Goal: Contribute content: Contribute content

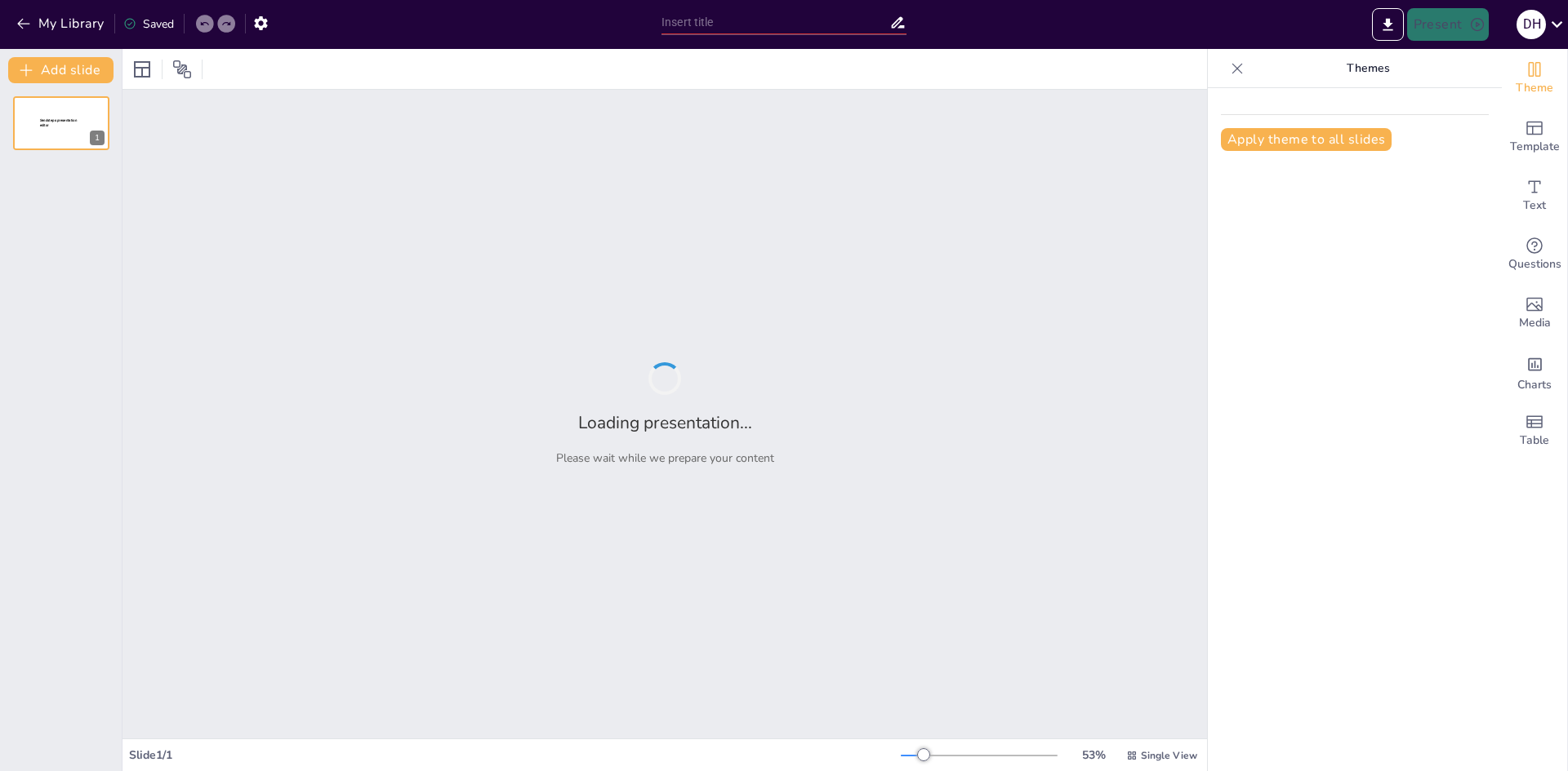
click at [1393, 353] on div "Apply theme to all slides" at bounding box center [1355, 430] width 294 height 684
type input "Carros Deportivos: Pasión sobre Ruedas"
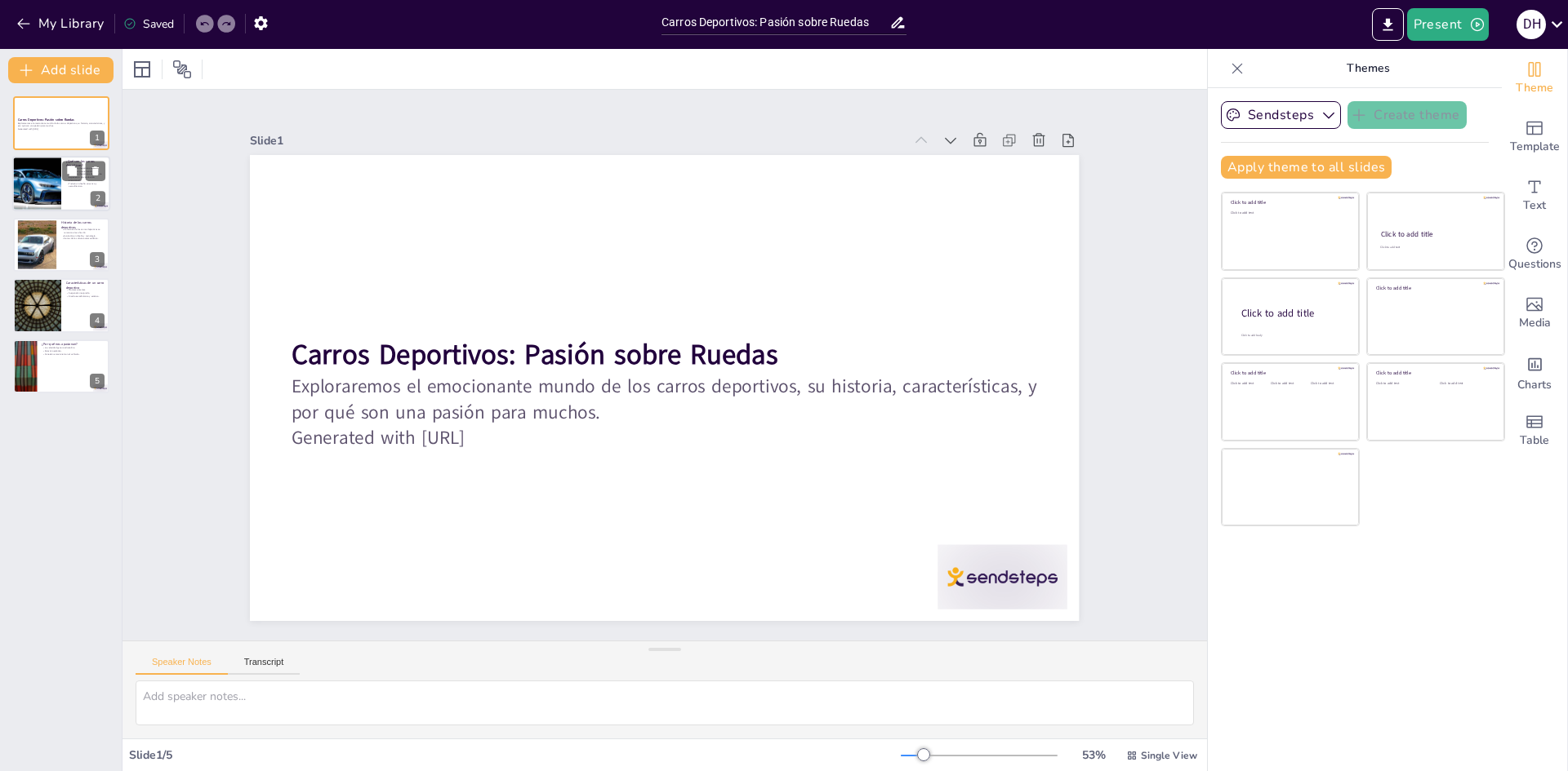
click at [55, 193] on div at bounding box center [37, 184] width 130 height 55
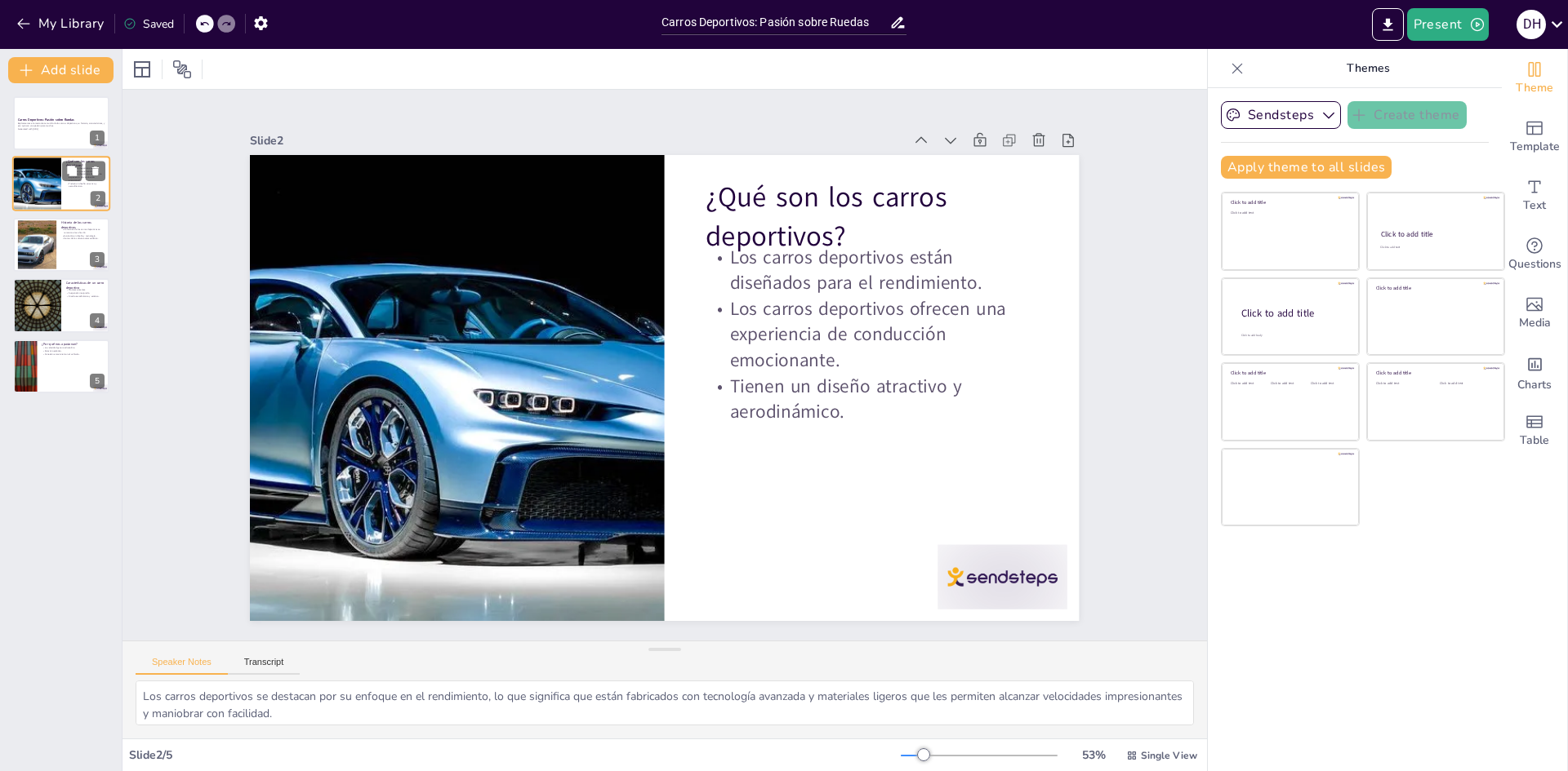
type textarea "Los carros deportivos se destacan por su enfoque en el rendimiento, lo que sign…"
click at [29, 119] on strong "Carros Deportivos: Pasión sobre Ruedas" at bounding box center [46, 119] width 58 height 4
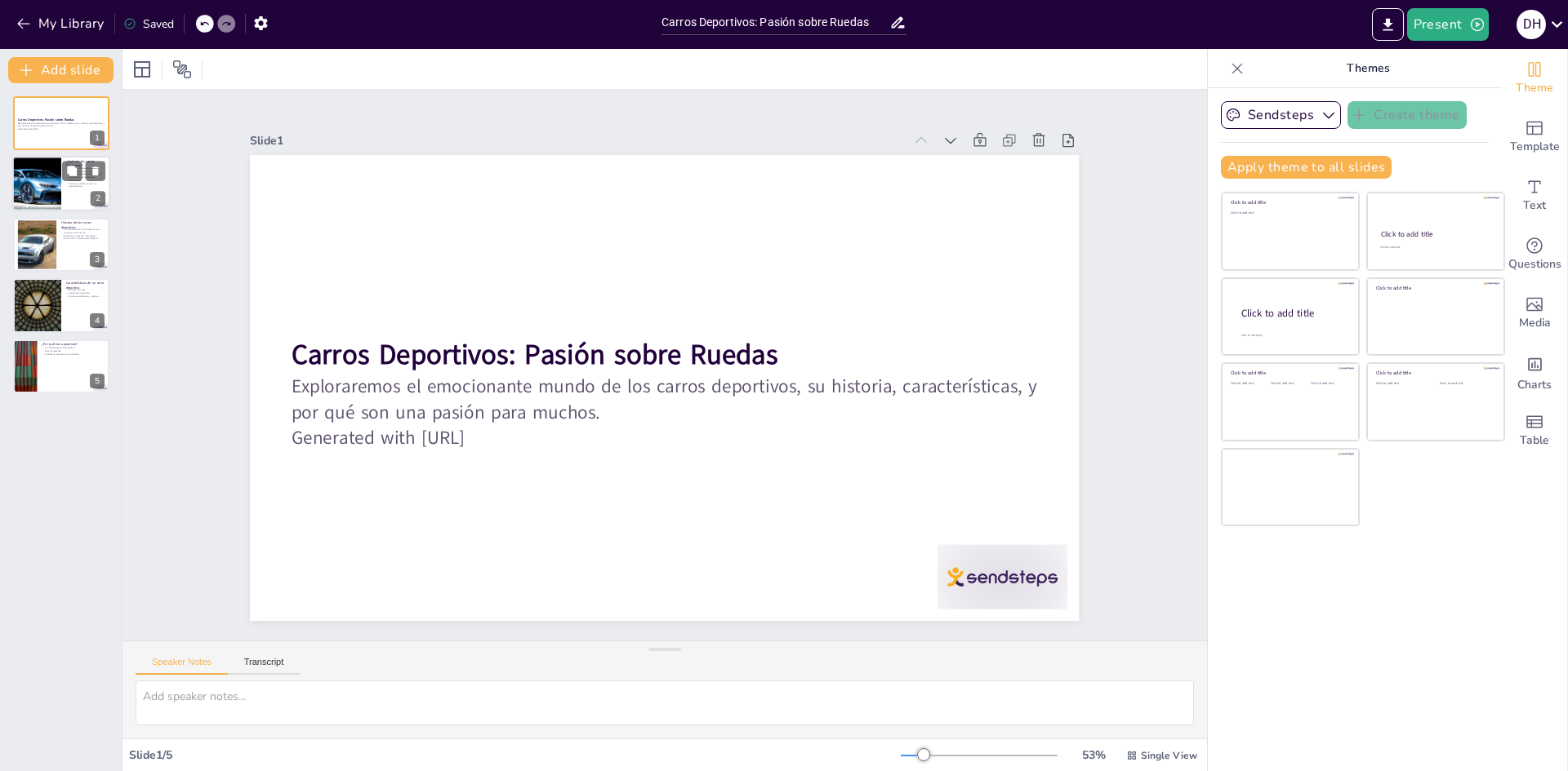
click at [31, 175] on div at bounding box center [37, 184] width 130 height 55
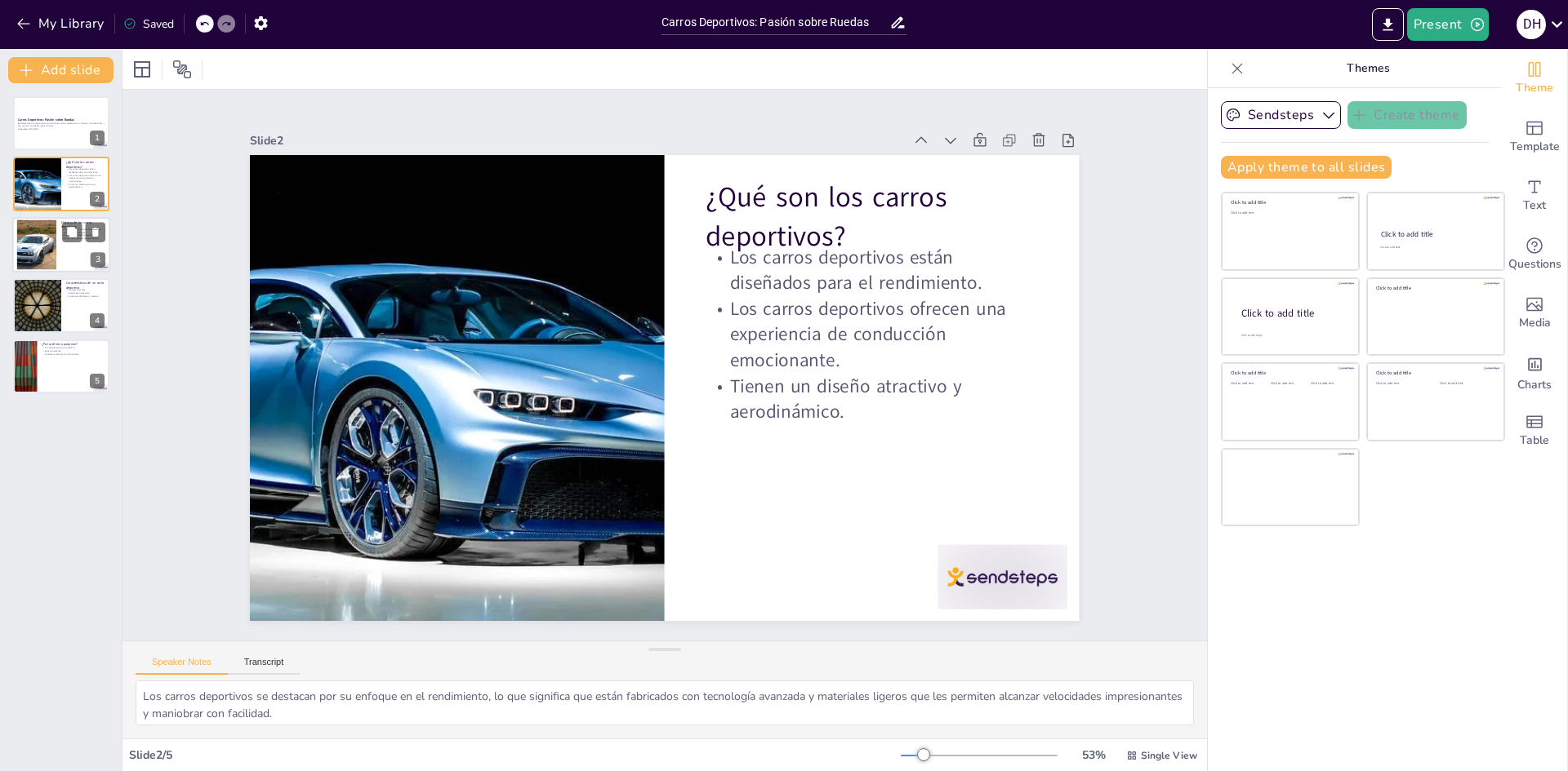
click at [90, 245] on div at bounding box center [61, 244] width 98 height 55
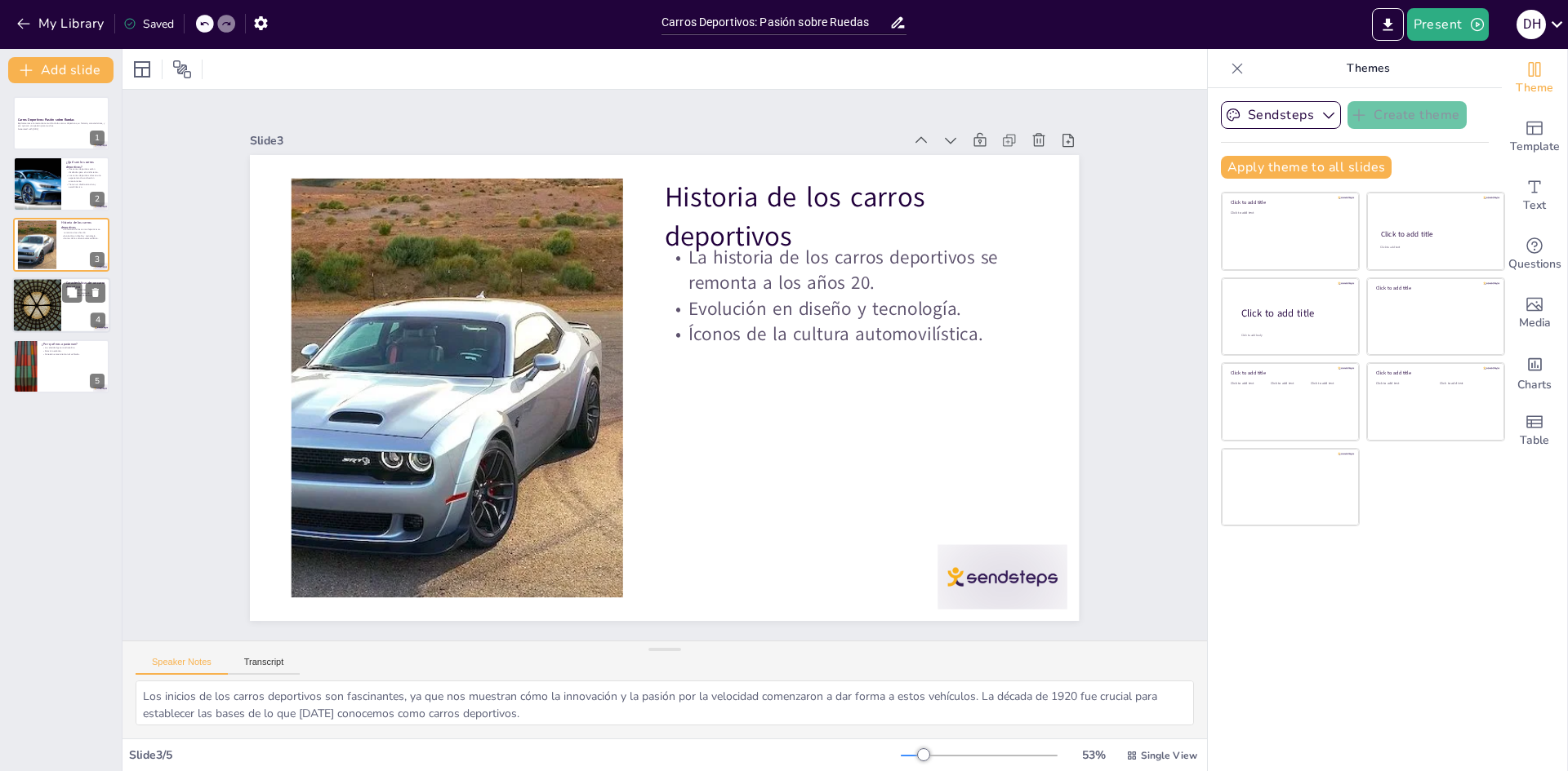
click at [49, 324] on div at bounding box center [37, 305] width 98 height 55
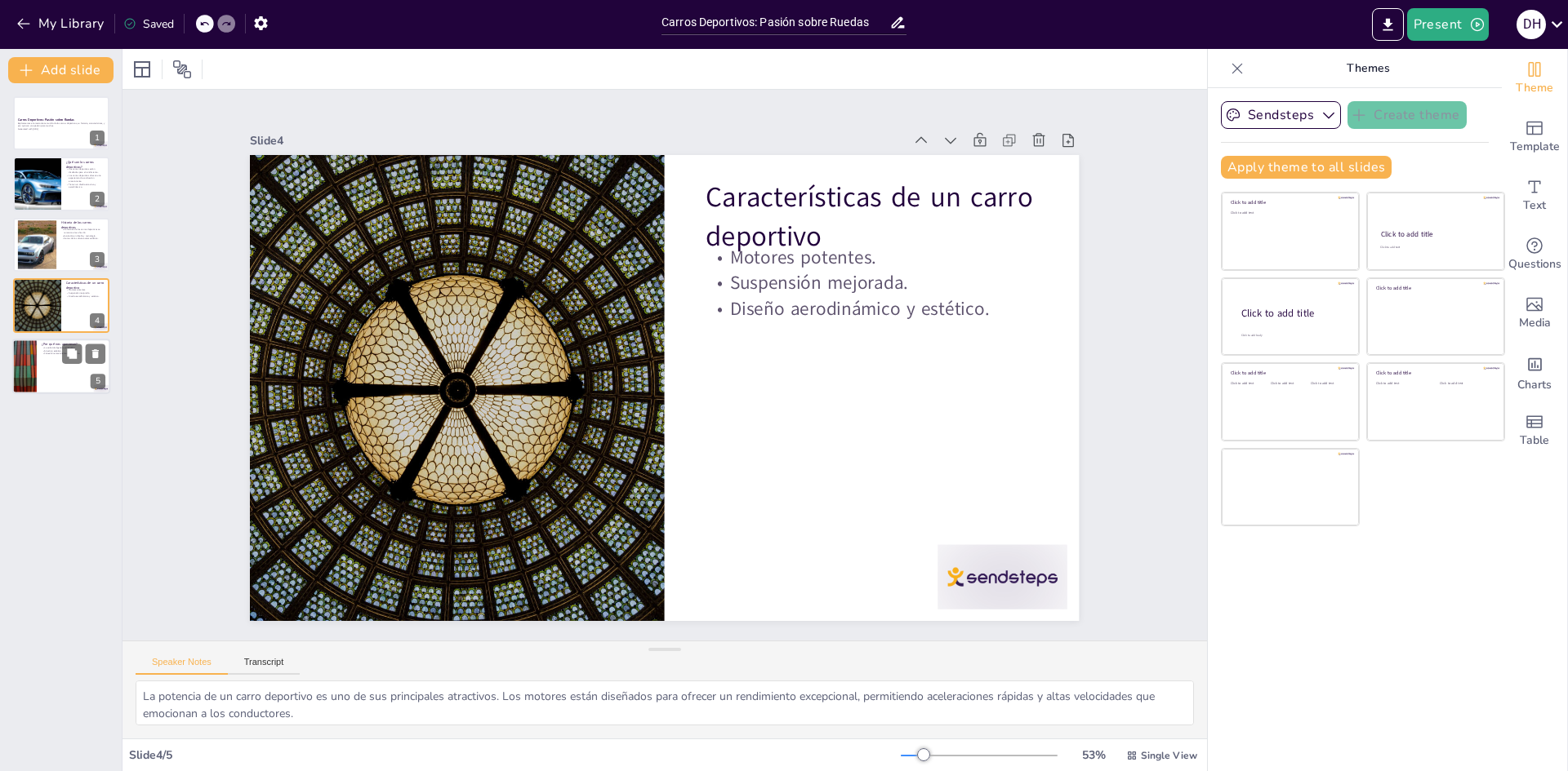
click at [73, 389] on div at bounding box center [61, 366] width 98 height 55
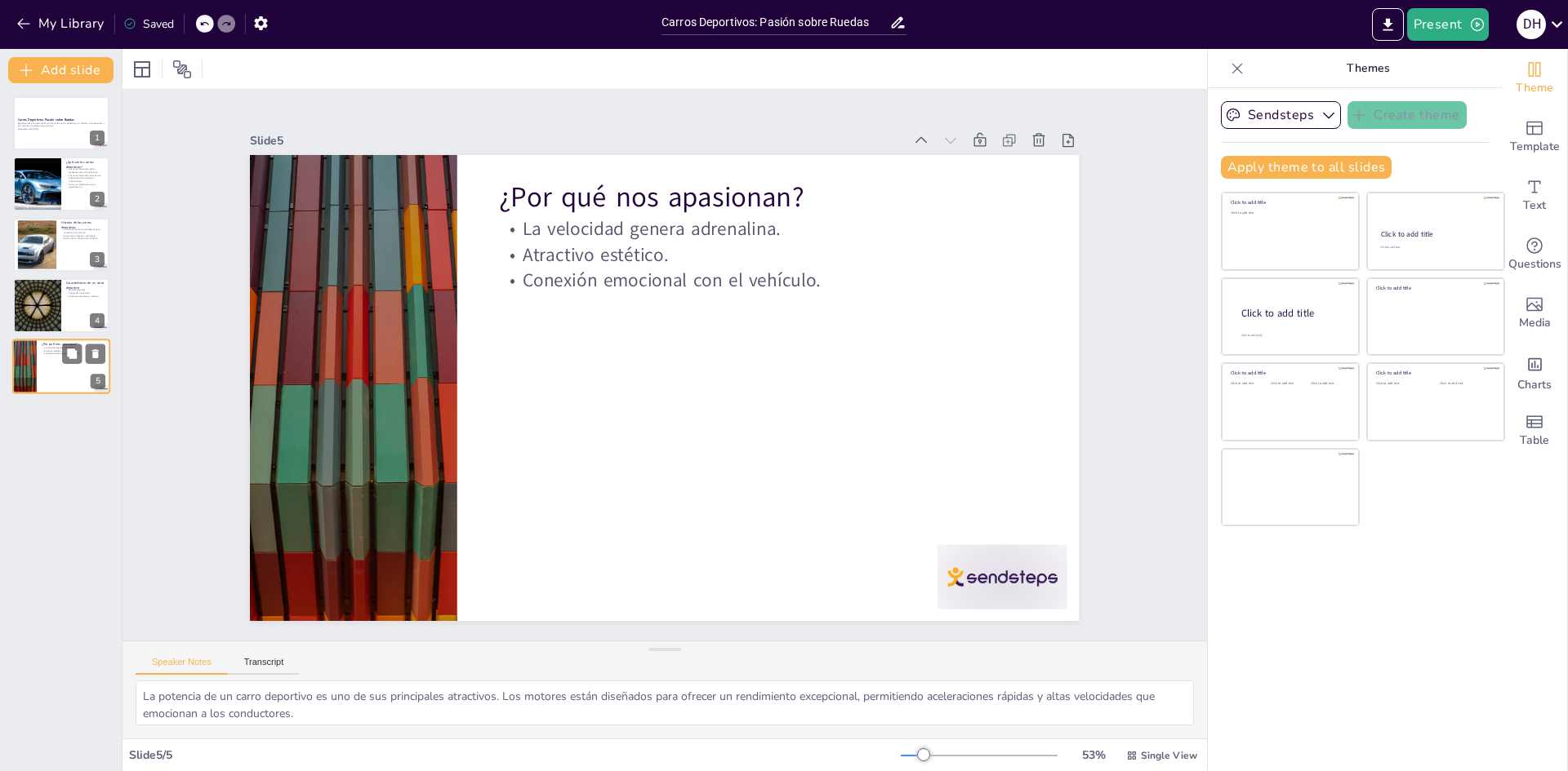
type textarea "La velocidad es una de las principales razones por las que los carros deportivo…"
click at [1229, 67] on icon at bounding box center [1236, 68] width 16 height 16
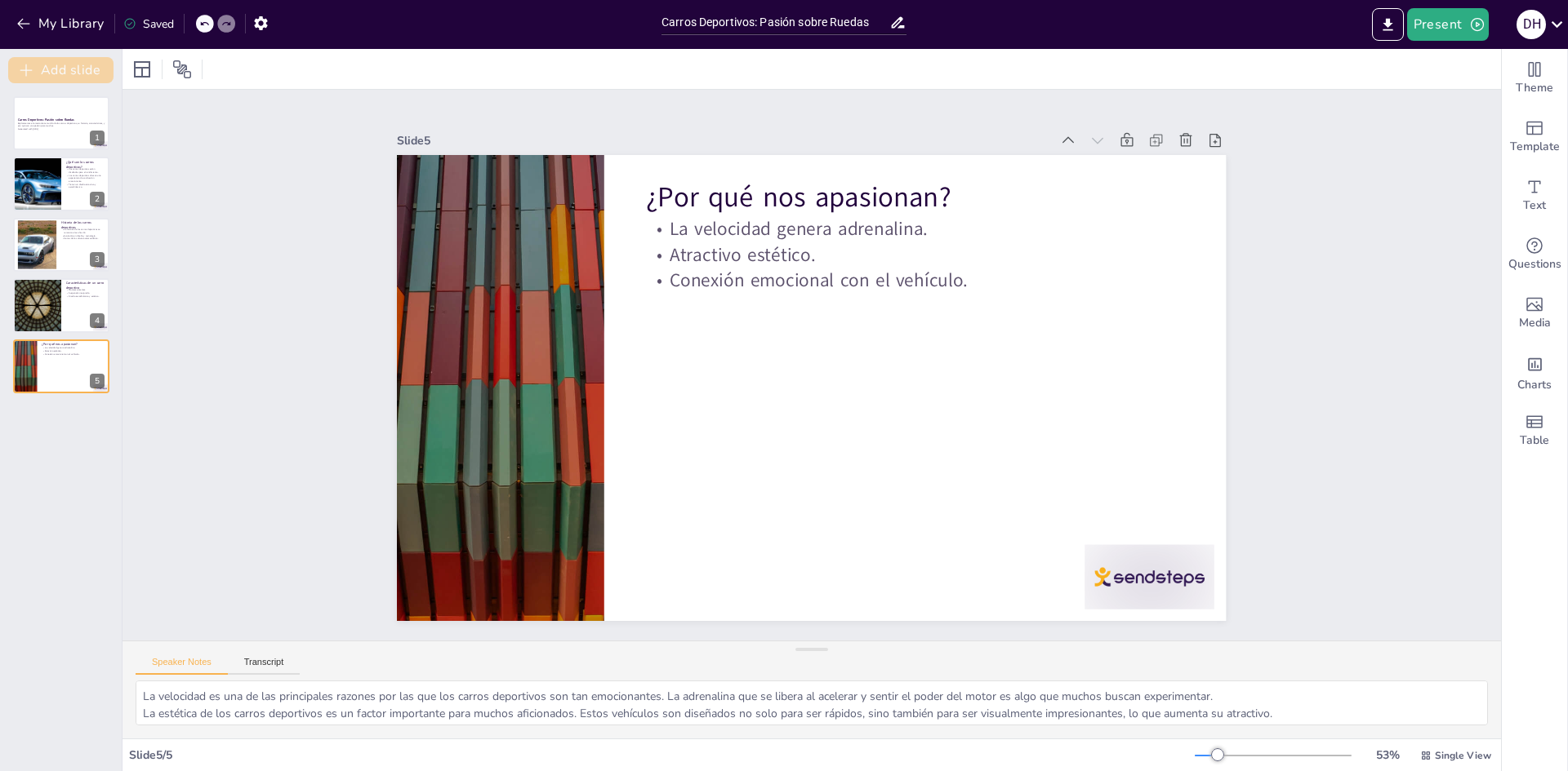
click at [58, 66] on button "Add slide" at bounding box center [61, 70] width 105 height 26
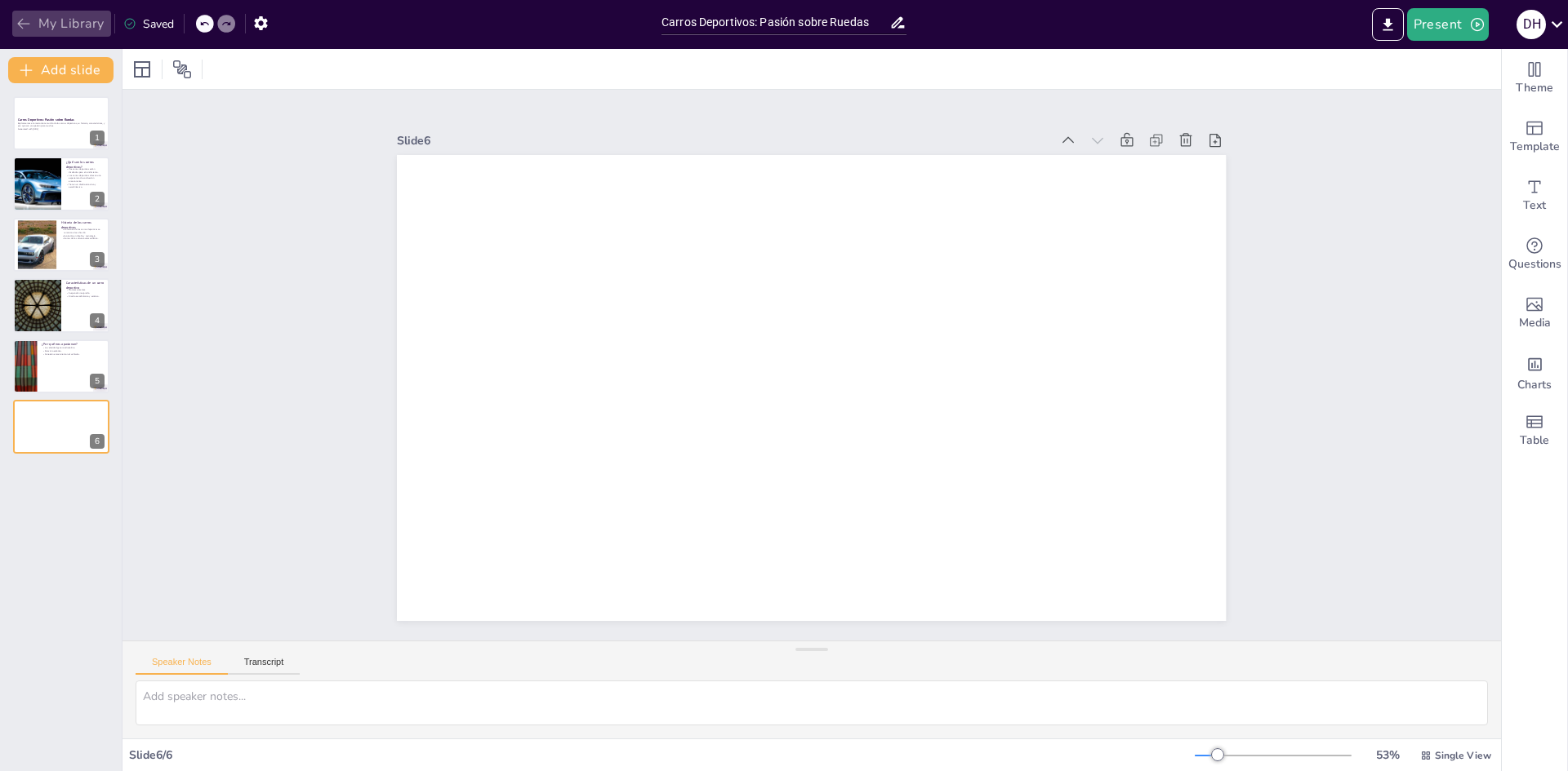
click at [17, 28] on icon "button" at bounding box center [23, 23] width 16 height 16
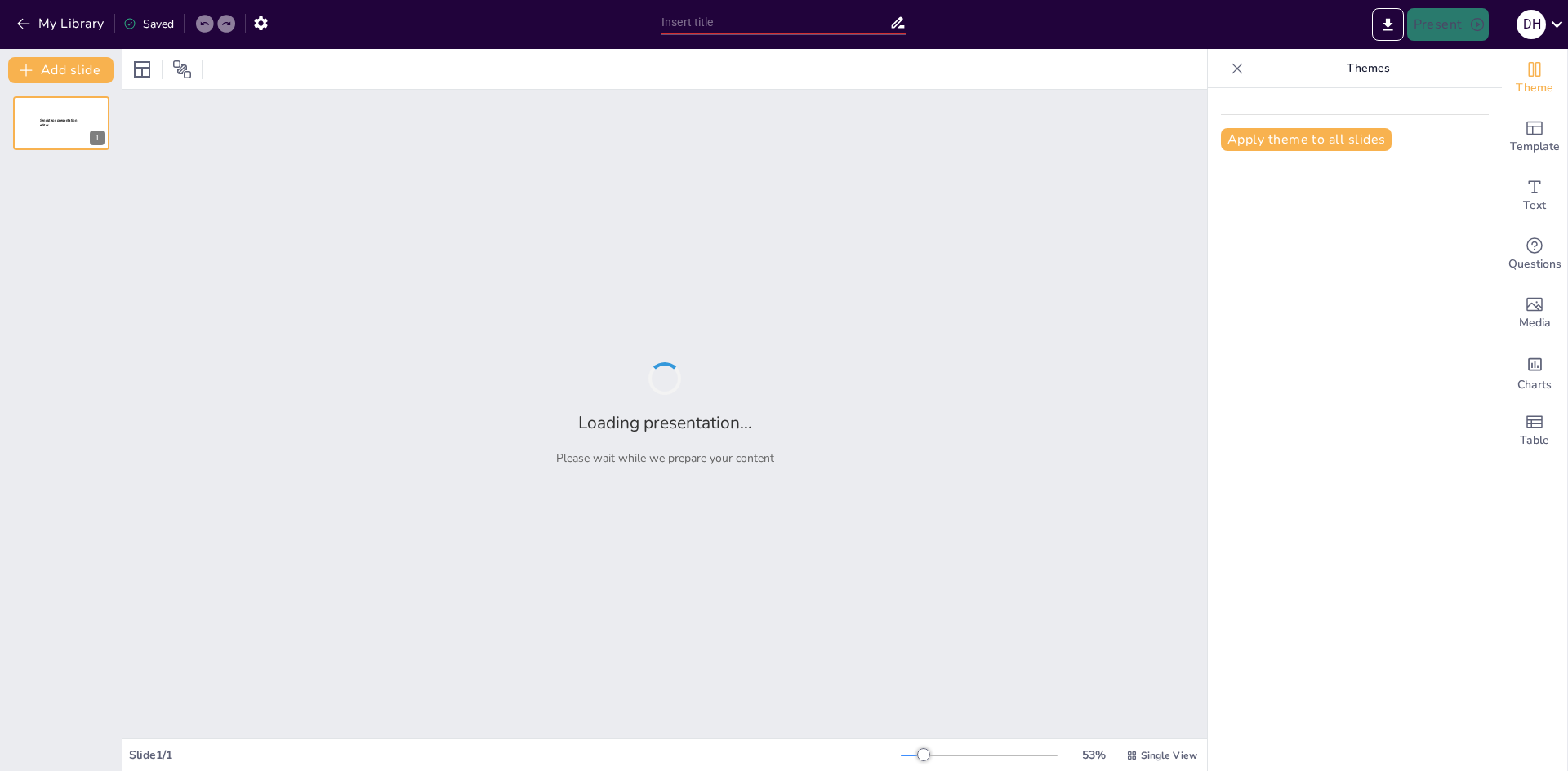
type input "Viaje al Pasado: La Magia de los Carros Antiguos"
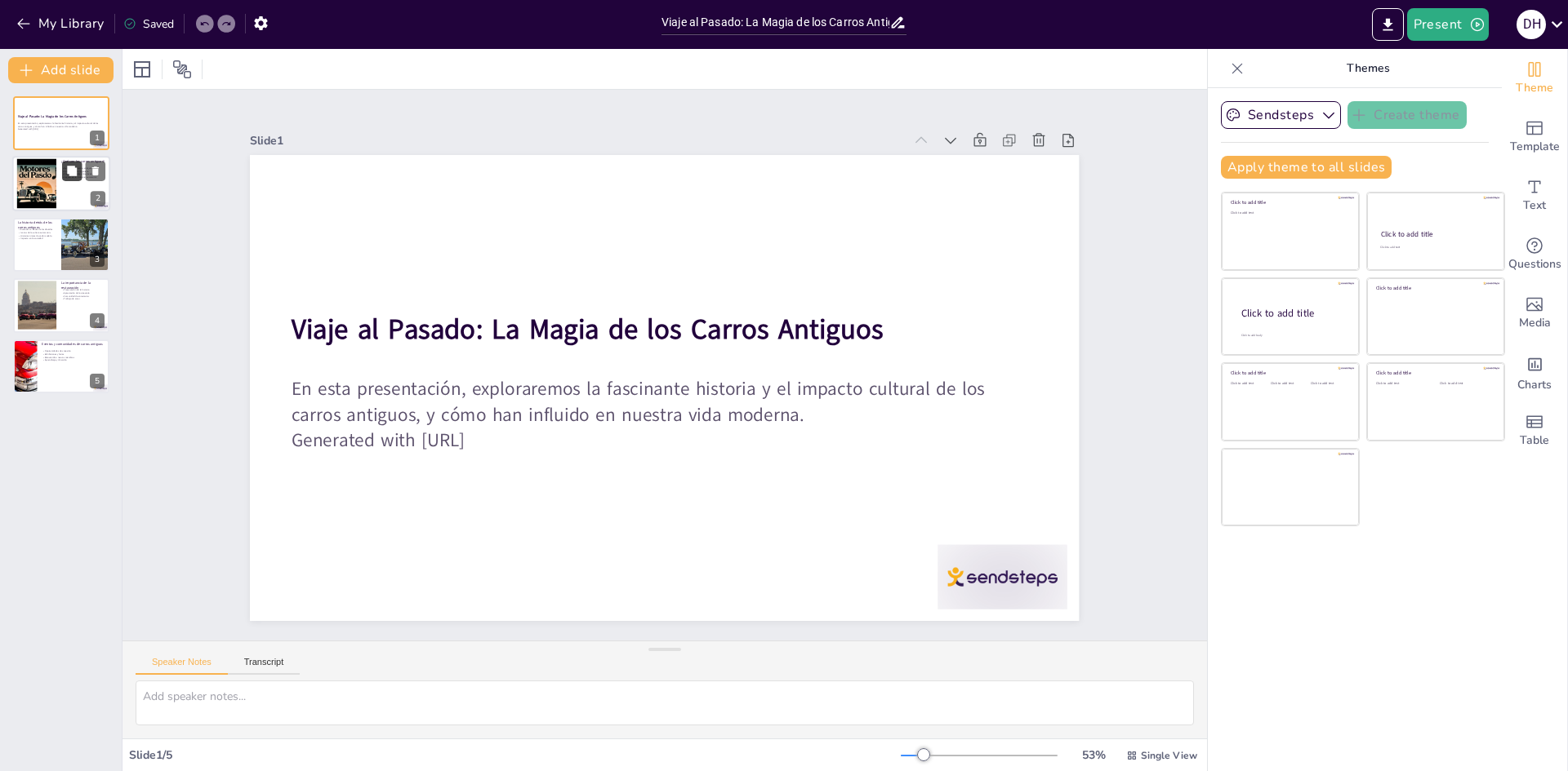
click at [65, 178] on button at bounding box center [71, 171] width 20 height 20
type textarea "La definición de carros antiguos es fundamental para entender su importancia. E…"
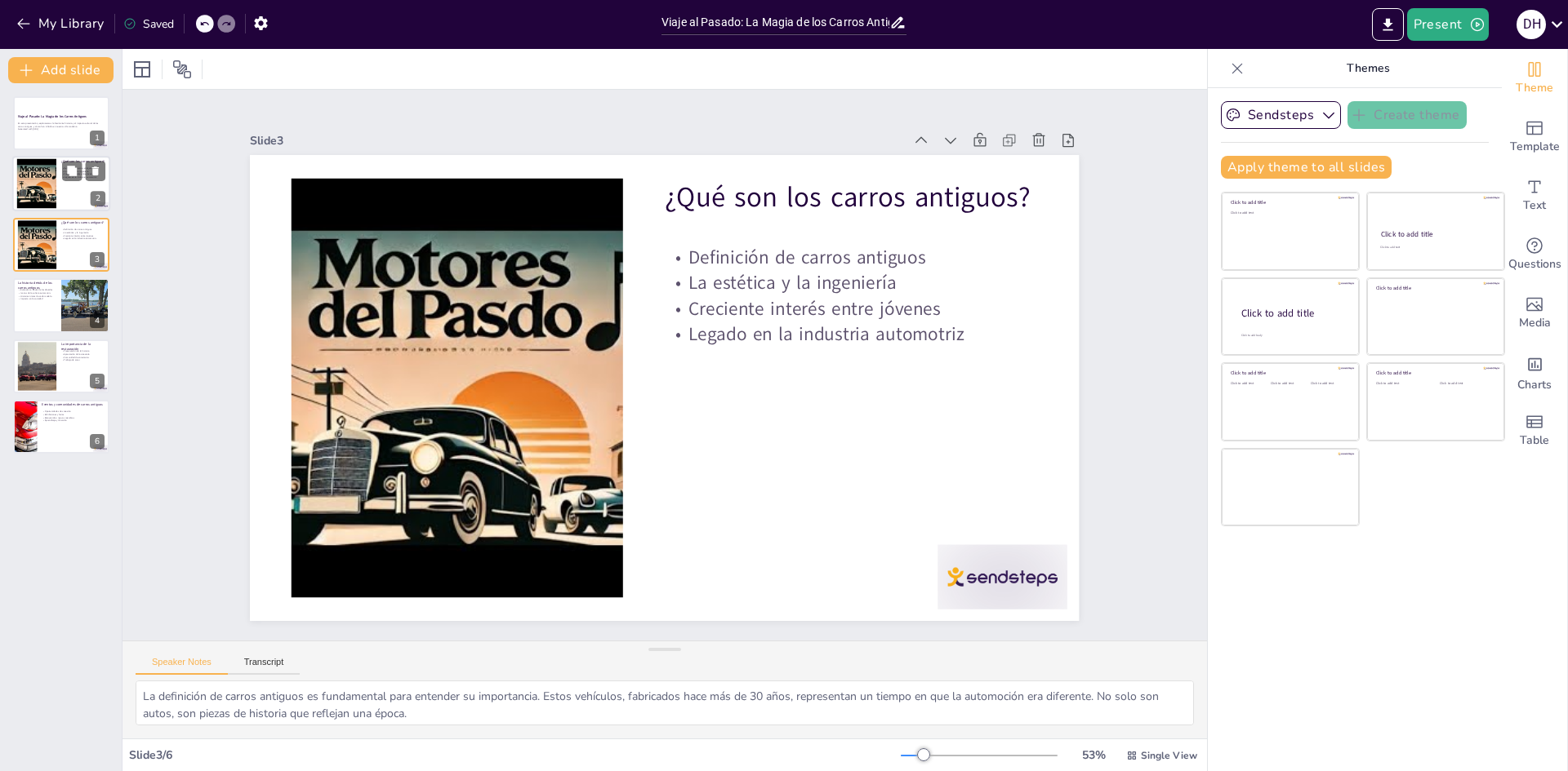
click at [64, 196] on div at bounding box center [61, 184] width 98 height 55
click at [78, 192] on div at bounding box center [61, 184] width 98 height 55
click at [91, 268] on div at bounding box center [61, 244] width 98 height 55
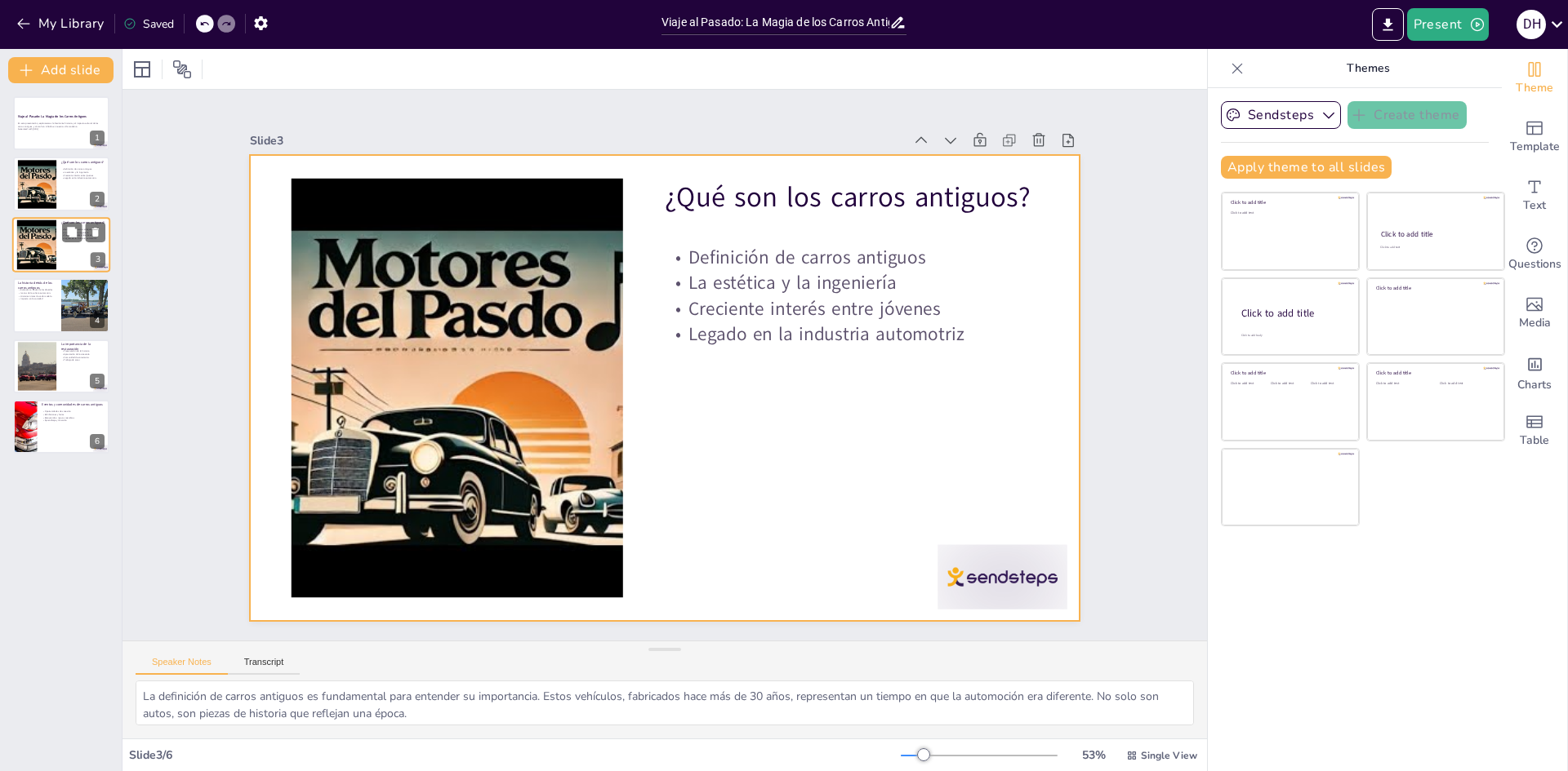
click at [82, 261] on div at bounding box center [61, 244] width 98 height 55
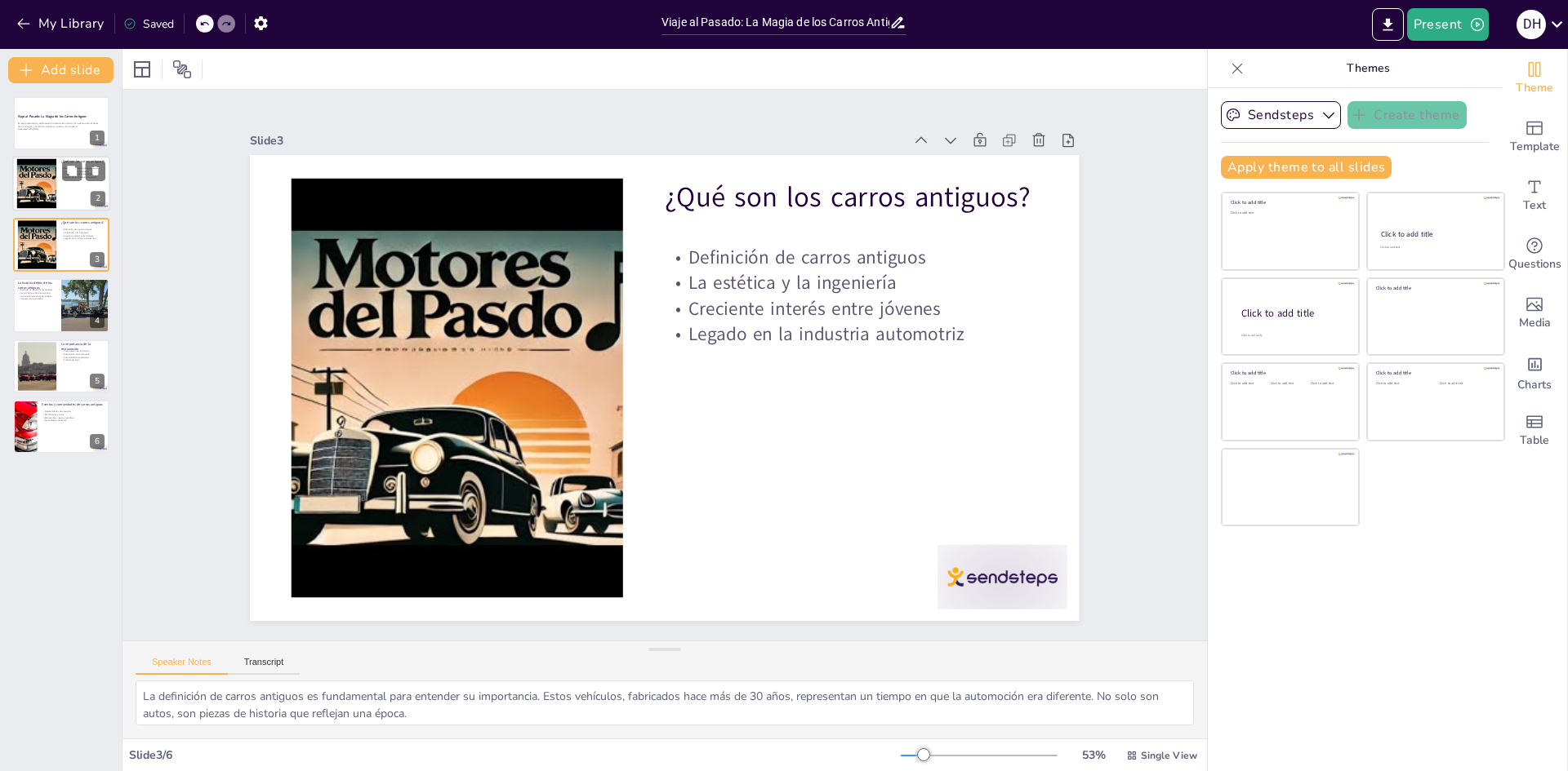
click at [66, 203] on div at bounding box center [61, 184] width 98 height 55
click at [70, 243] on div at bounding box center [61, 244] width 98 height 55
click at [48, 190] on div at bounding box center [36, 184] width 66 height 50
click at [55, 255] on div at bounding box center [36, 244] width 66 height 50
click at [35, 190] on div at bounding box center [36, 184] width 66 height 50
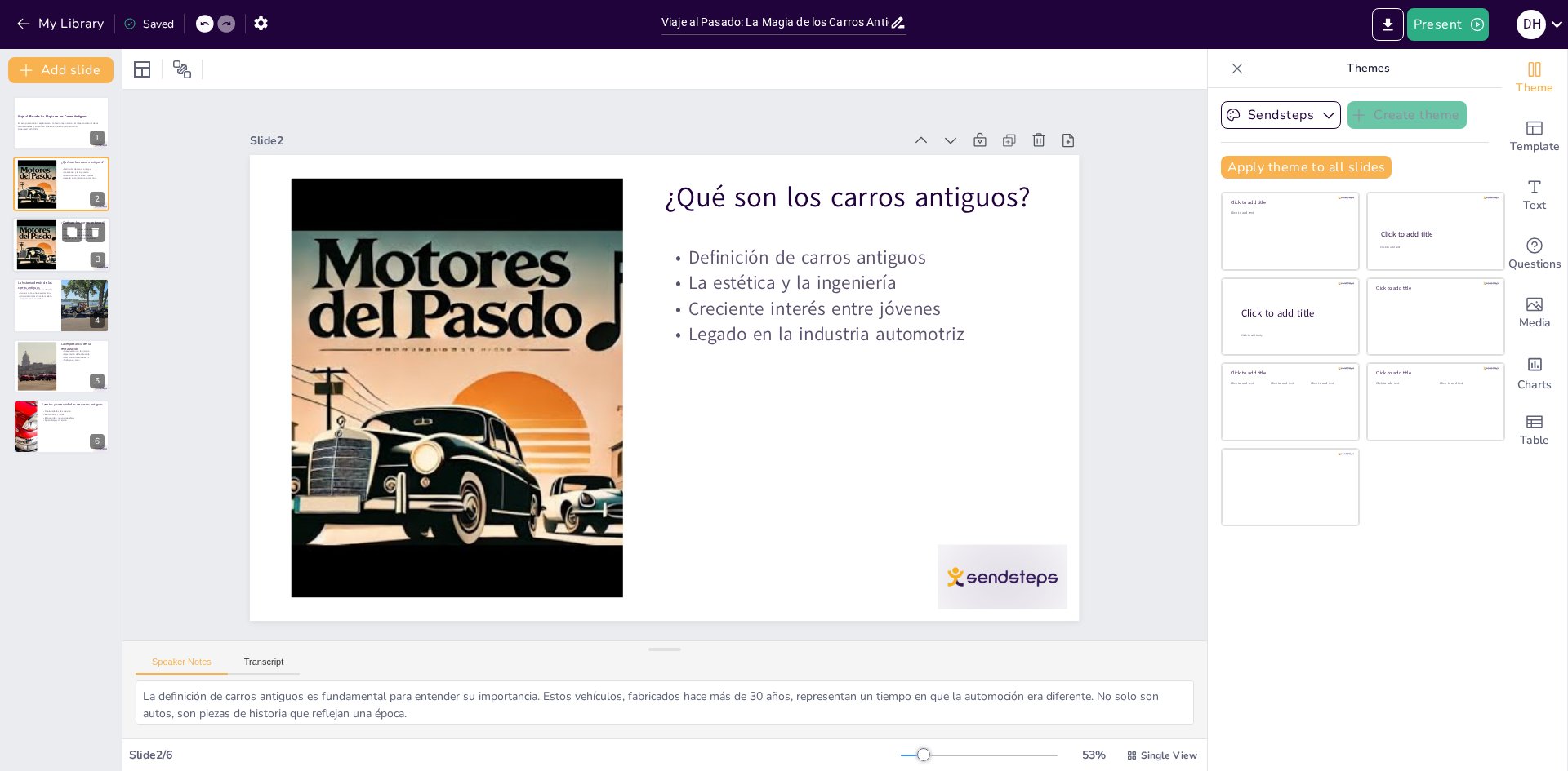
click at [46, 255] on div at bounding box center [36, 244] width 66 height 50
click at [22, 191] on div at bounding box center [36, 184] width 66 height 50
click at [37, 252] on div at bounding box center [36, 244] width 66 height 50
click at [33, 185] on div at bounding box center [36, 184] width 66 height 50
click at [44, 286] on p "La historia detrás de los carros antiguos" at bounding box center [37, 285] width 39 height 9
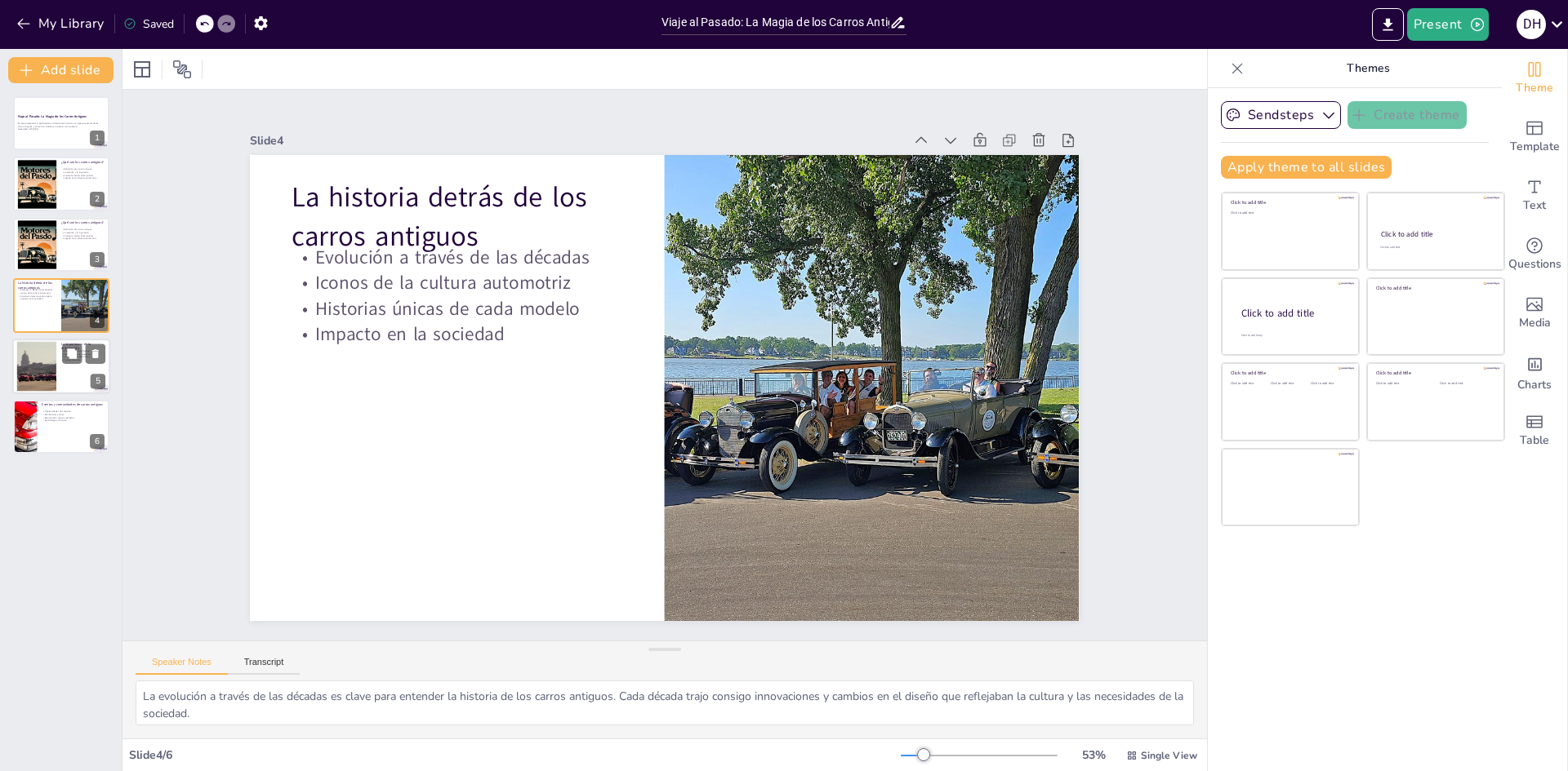
click at [50, 375] on div at bounding box center [37, 365] width 82 height 50
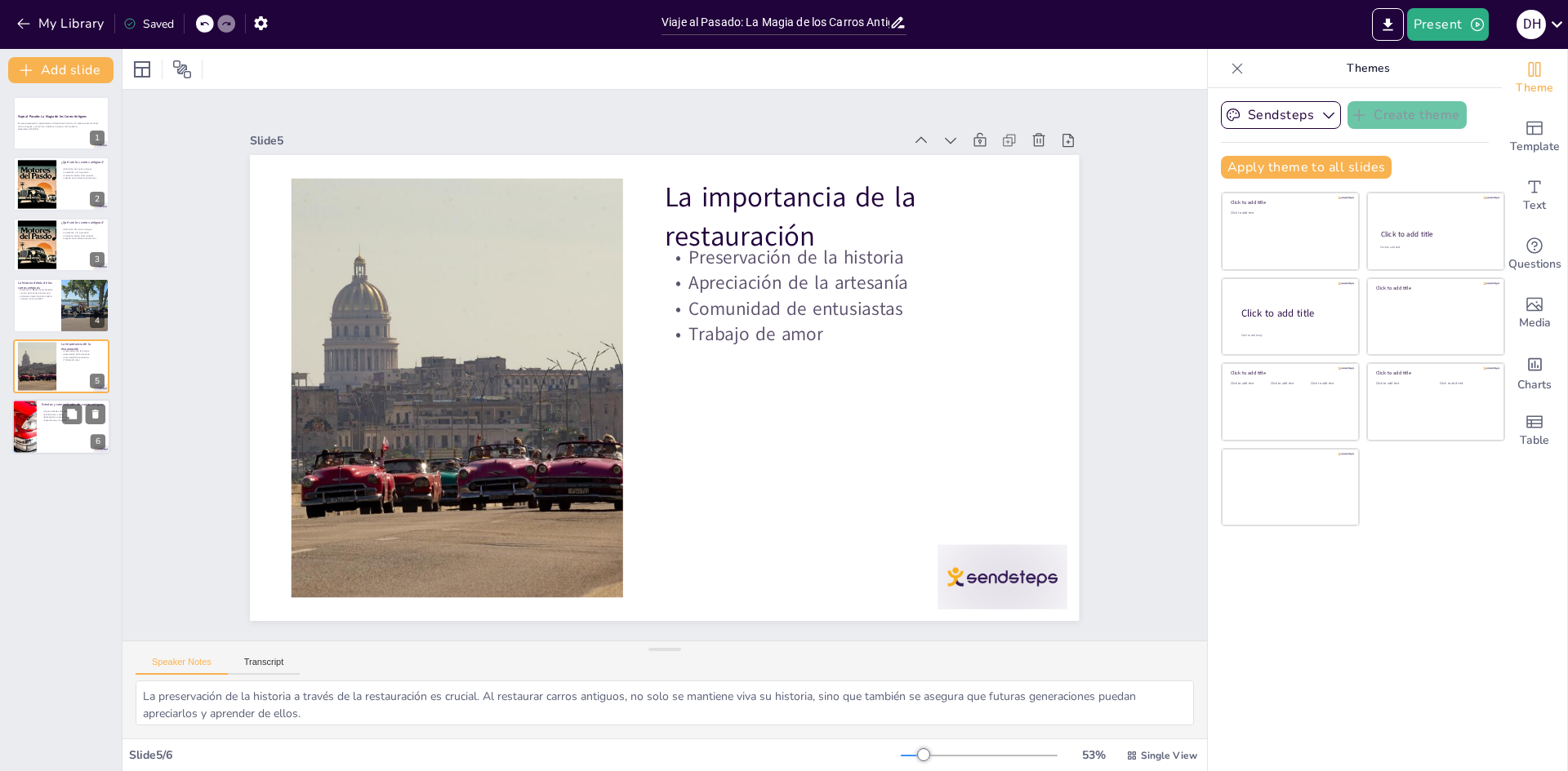
click at [54, 449] on div at bounding box center [61, 426] width 98 height 55
type textarea "Las oportunidades de conexión en eventos de carros antiguos son invaluables. Es…"
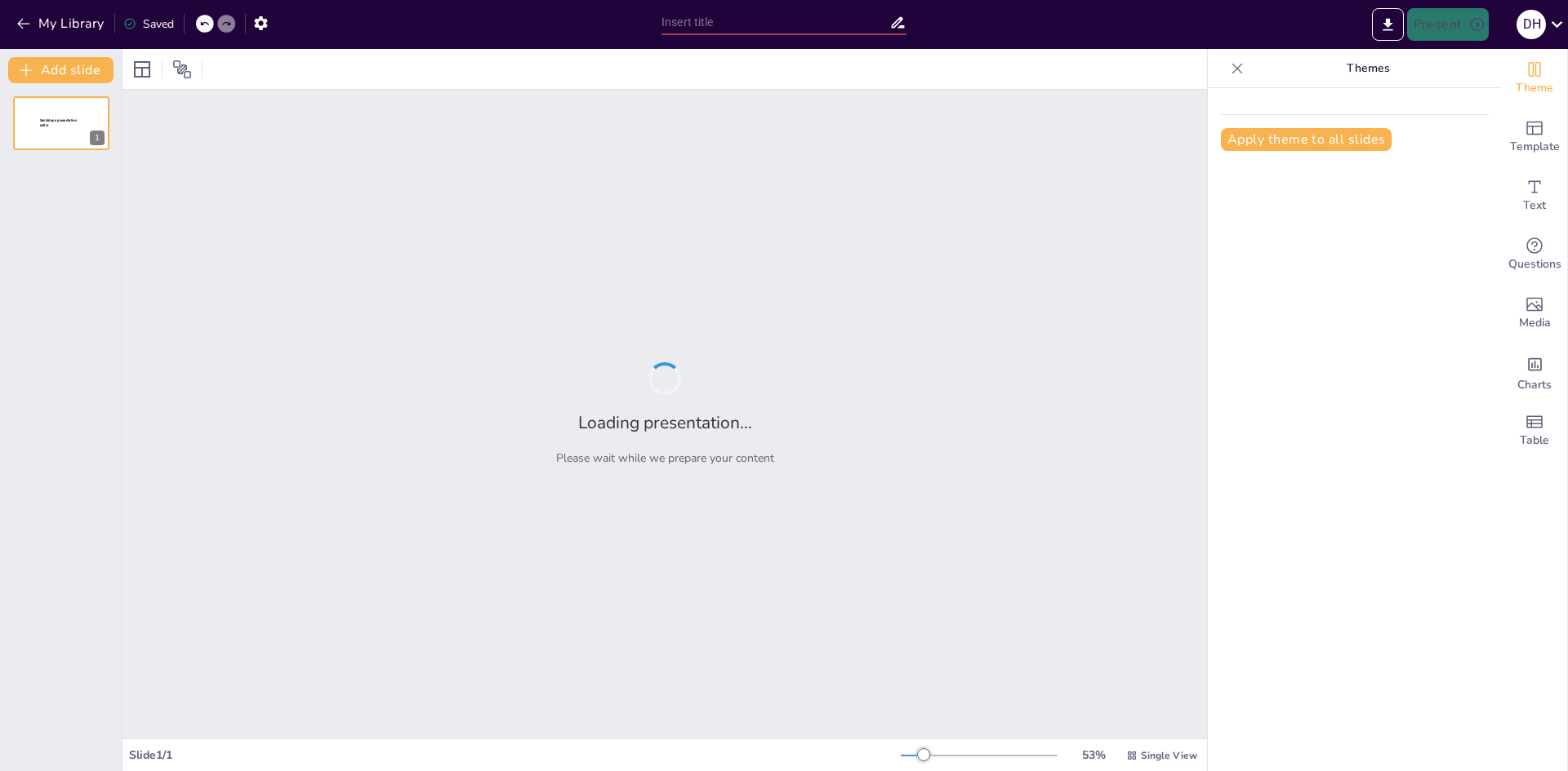
type input "Bolsos Actuales: Tendencias que Marcan la Diferencia"
click at [1465, 451] on div "Apply theme to all slides" at bounding box center [1355, 430] width 294 height 684
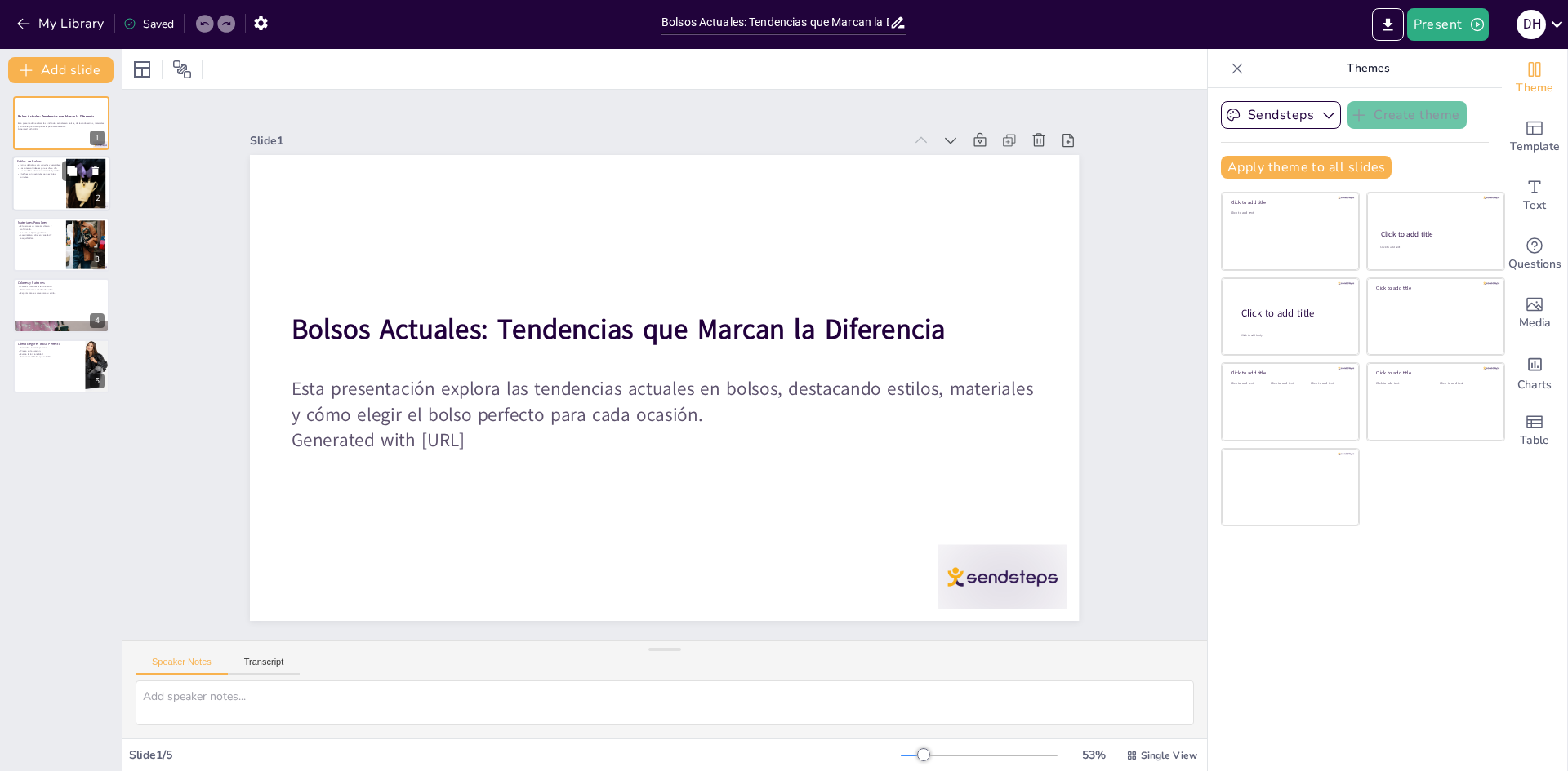
click at [42, 193] on div at bounding box center [61, 184] width 98 height 55
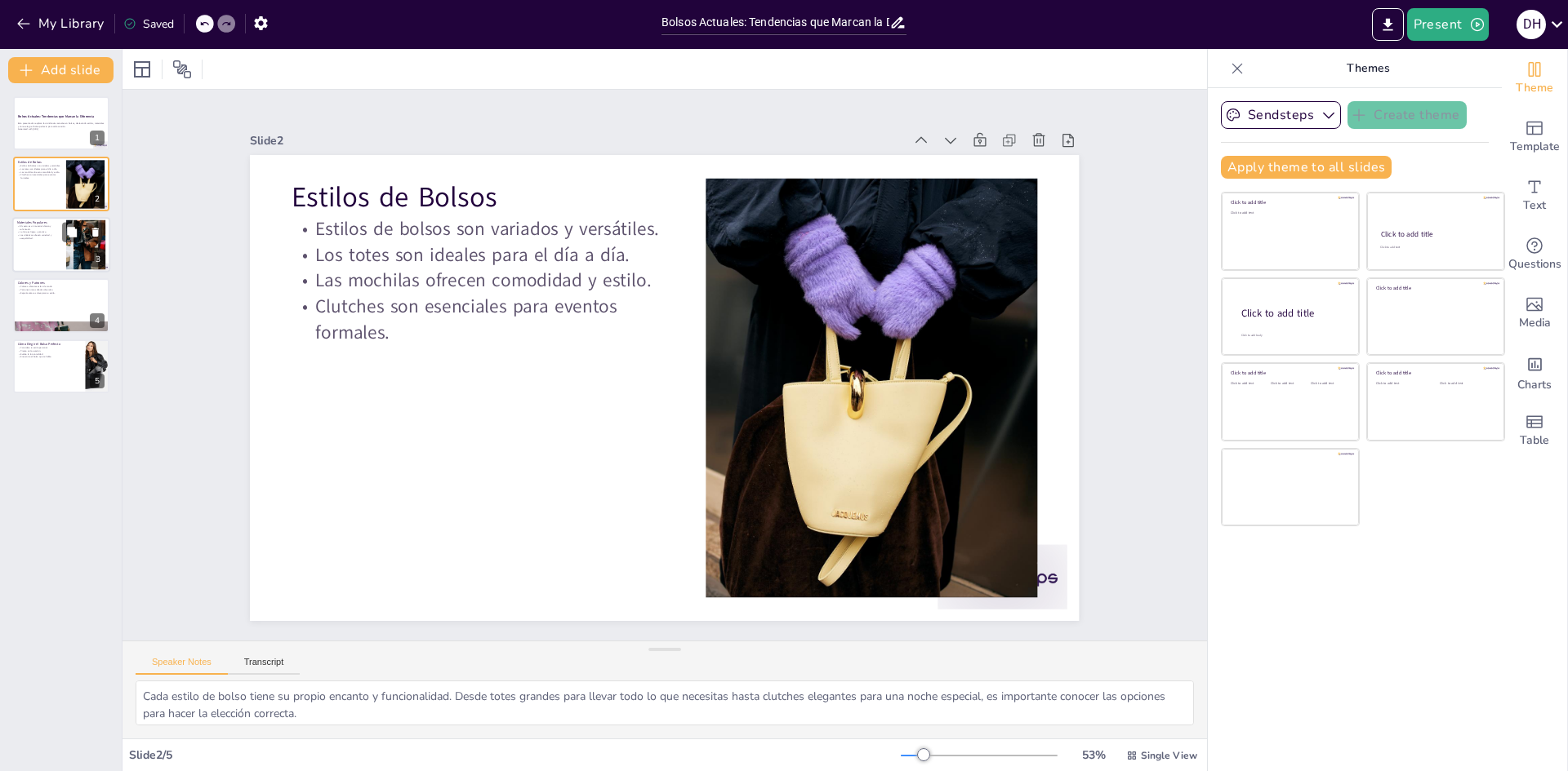
click at [56, 245] on div at bounding box center [61, 244] width 98 height 55
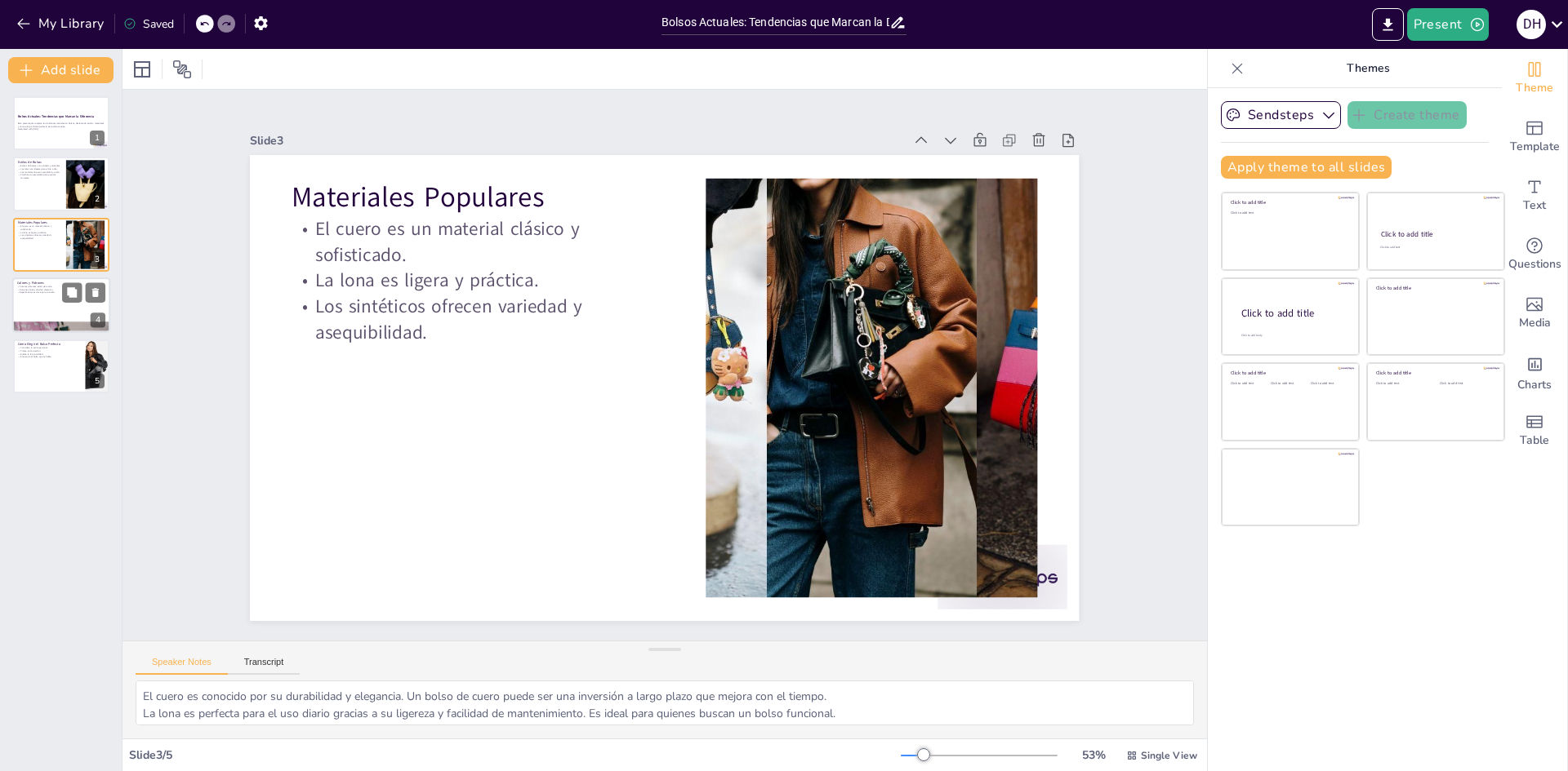
click at [46, 309] on div at bounding box center [61, 305] width 98 height 55
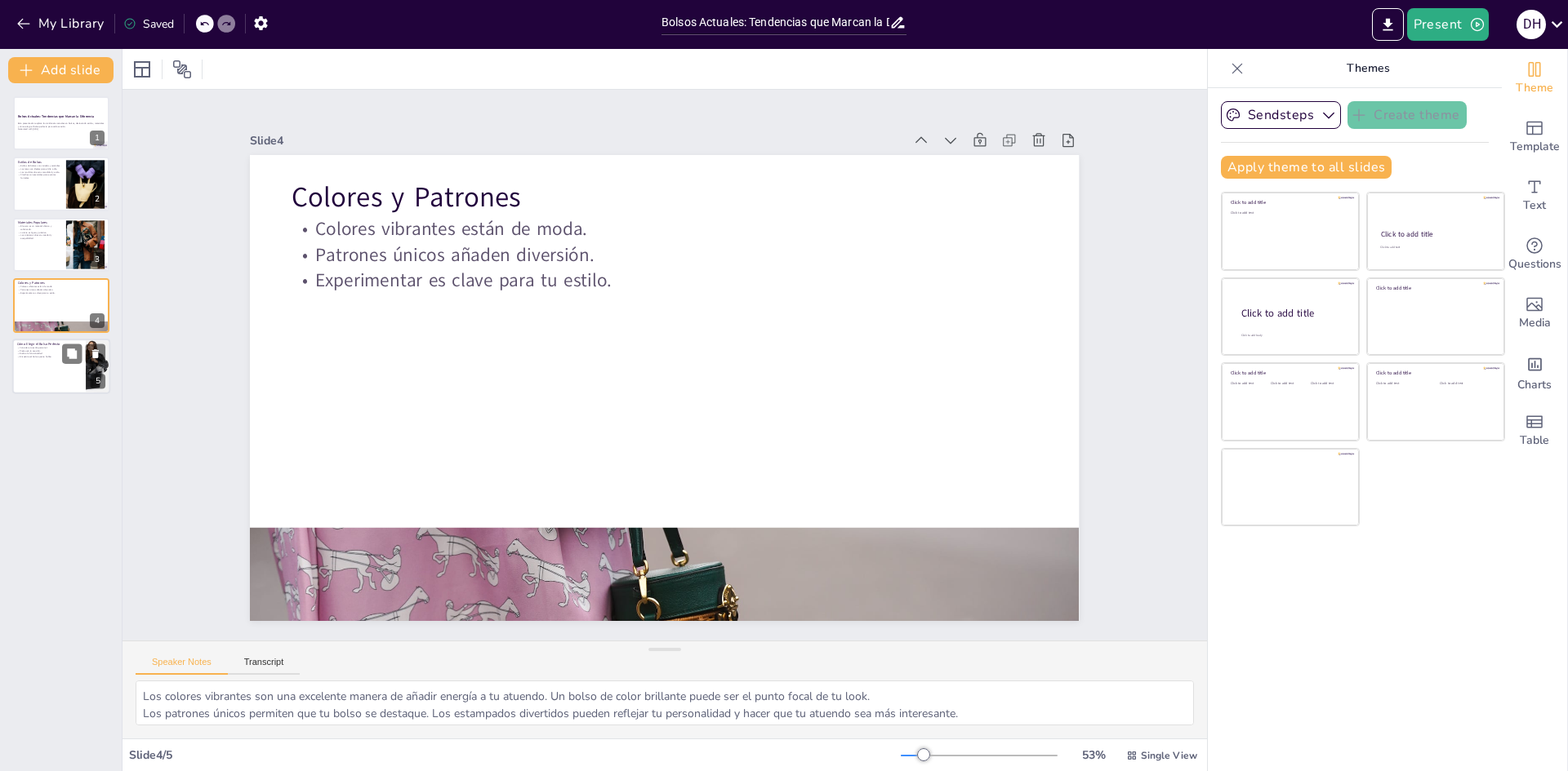
click at [60, 373] on div at bounding box center [61, 366] width 98 height 55
type textarea "Tu bolso debe ser una extensión de tu estilo personal. Elige uno que te haga se…"
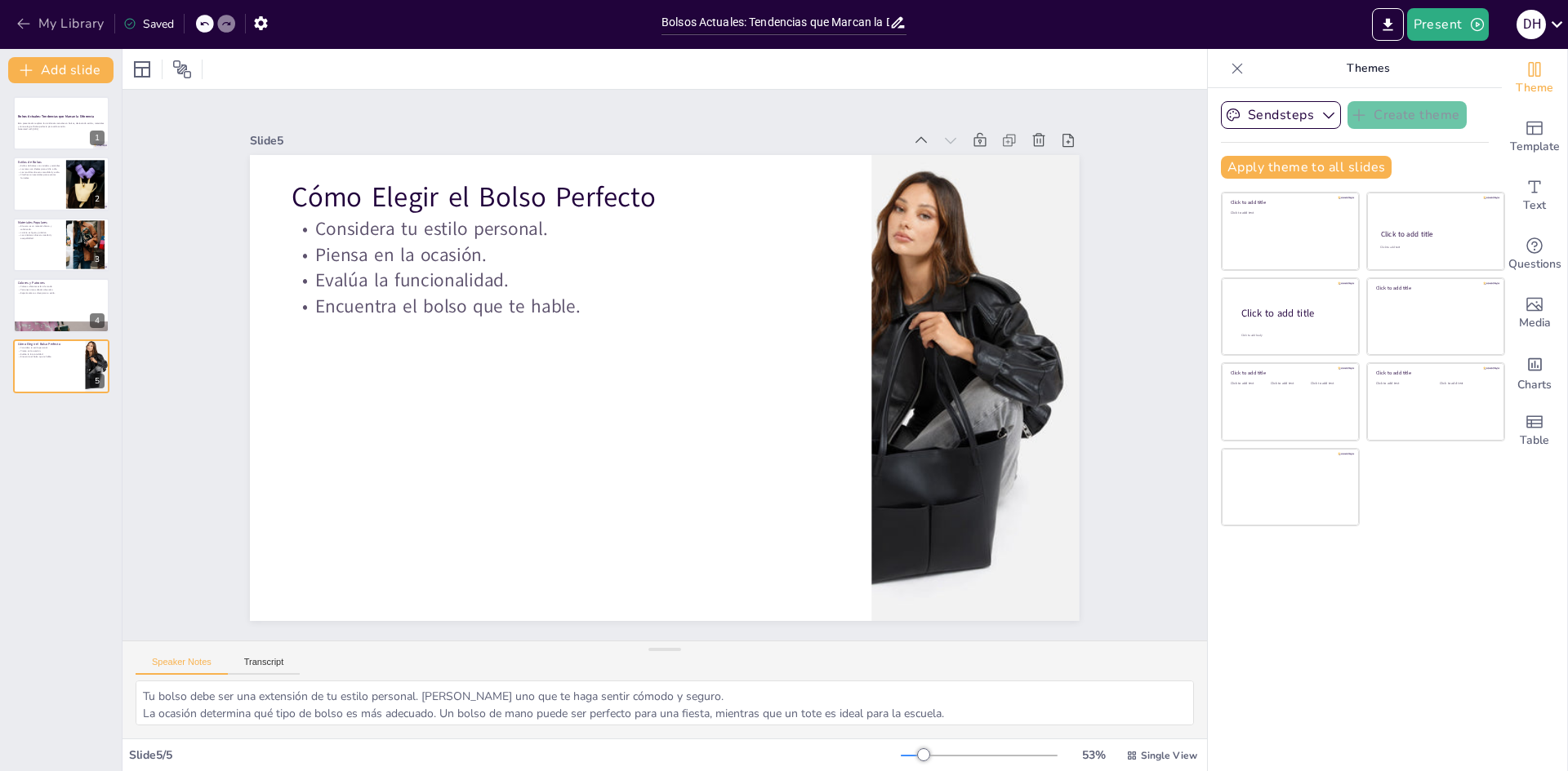
click at [16, 22] on icon "button" at bounding box center [23, 23] width 16 height 16
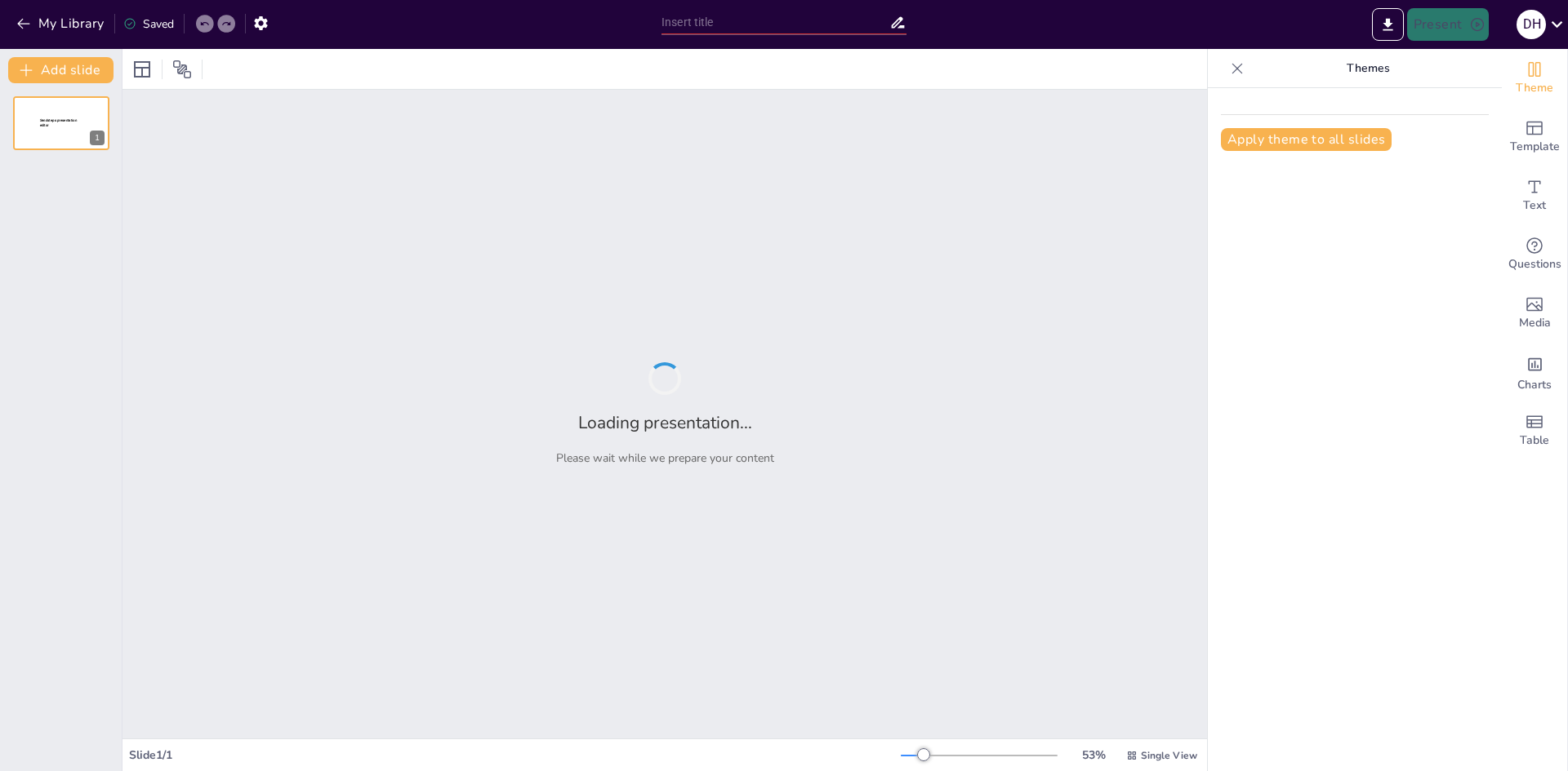
type input "Bags with a Story: Exploring Antique Treasures"
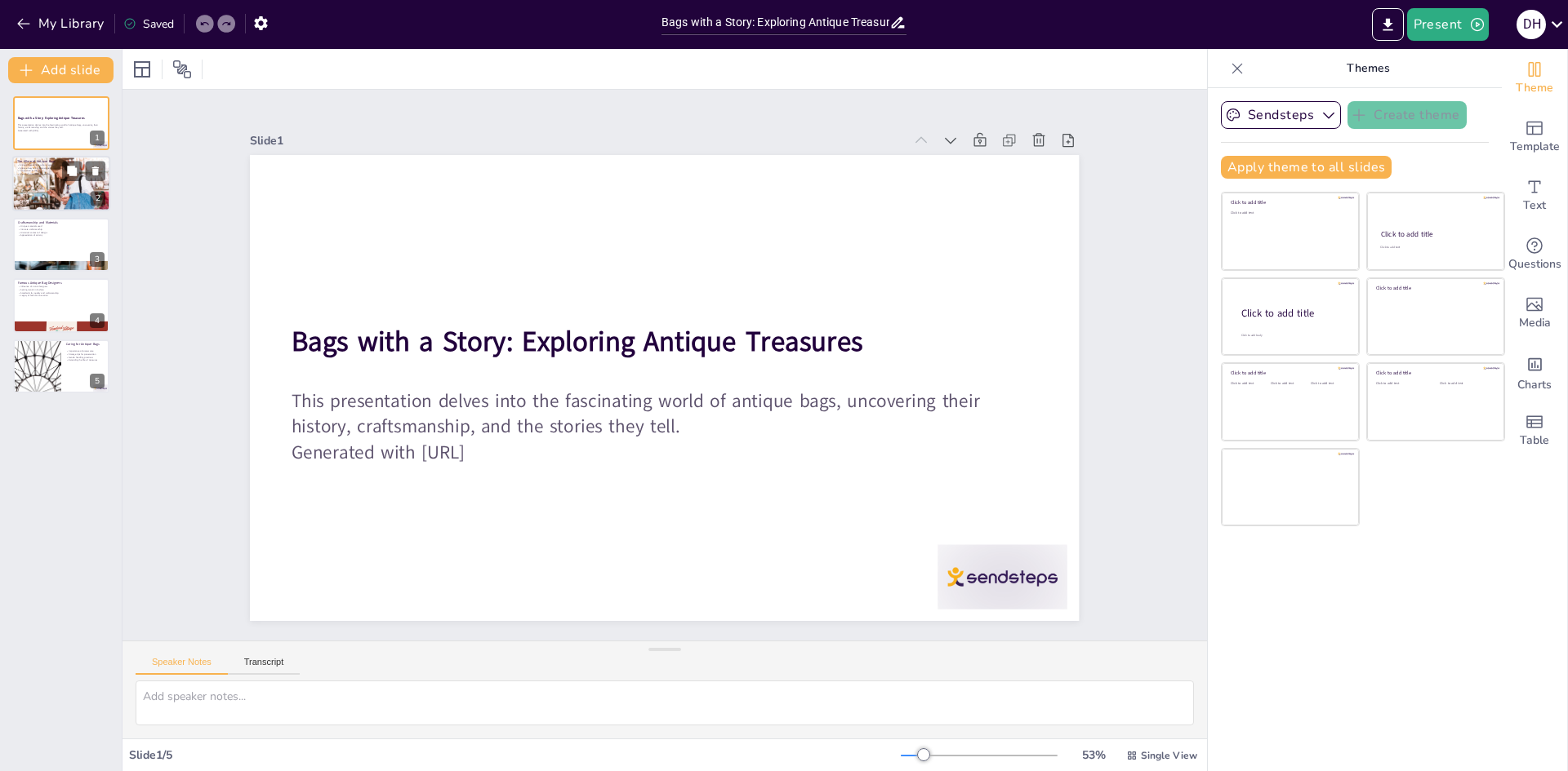
click at [43, 184] on div at bounding box center [61, 184] width 98 height 65
type textarea "Antique bags are a testament to the culture and artistry of their time. They em…"
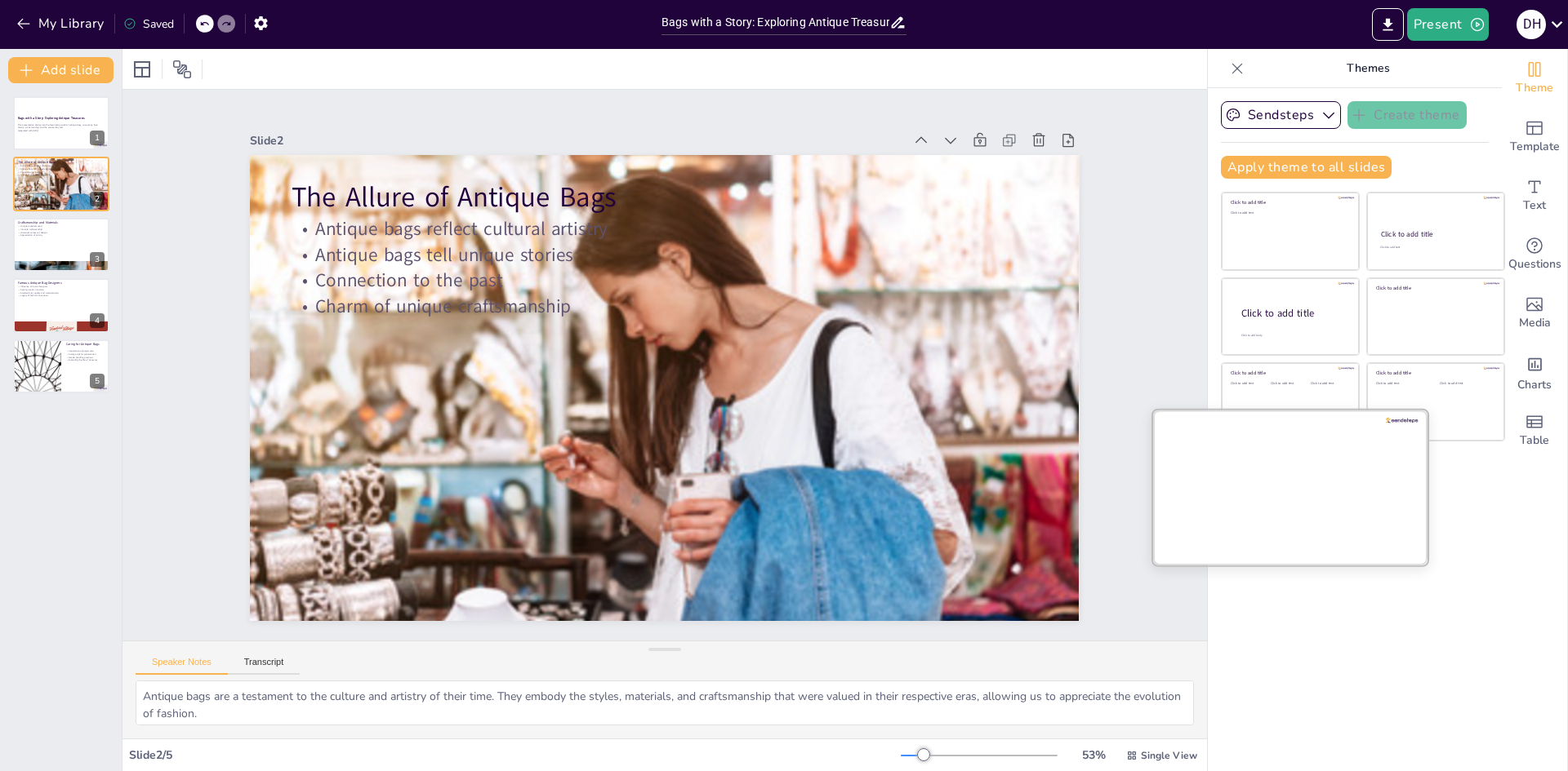
click at [1215, 503] on div at bounding box center [1290, 486] width 274 height 154
click at [1138, 593] on div "Slide 1 Bags with a Story: Exploring Antique Treasures This presentation delves…" at bounding box center [664, 365] width 1136 height 661
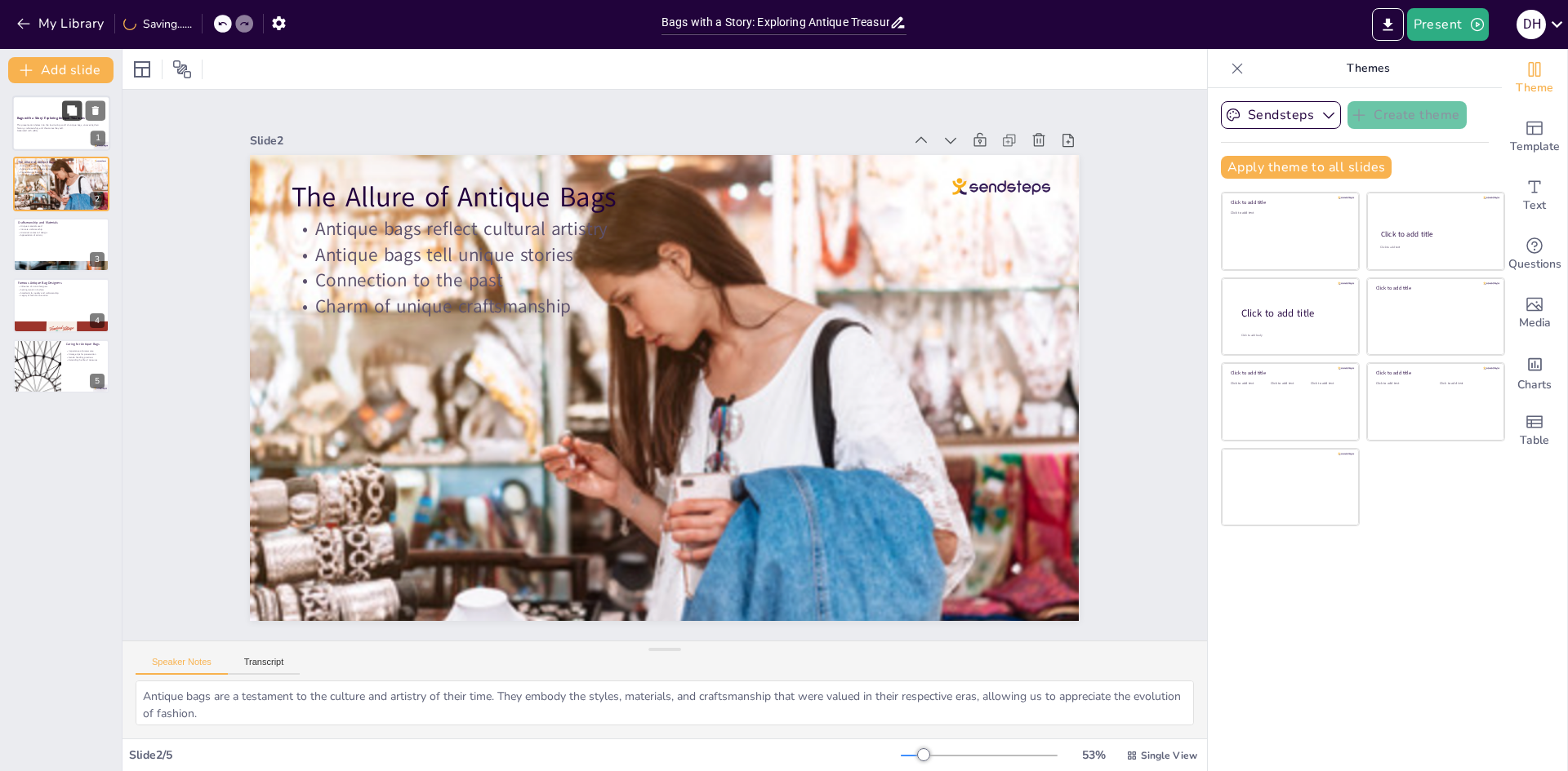
click at [62, 115] on button at bounding box center [71, 110] width 20 height 20
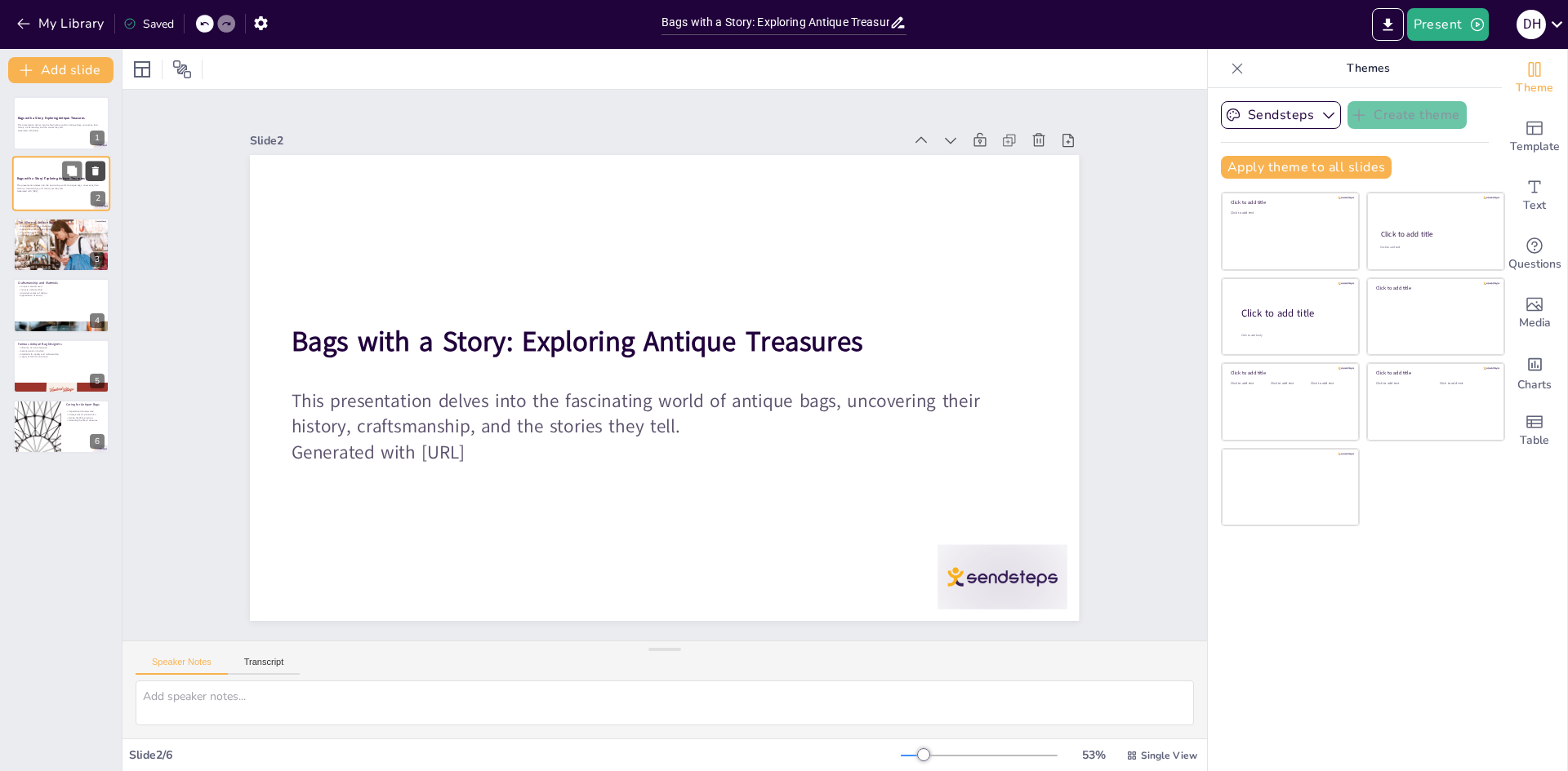
click at [90, 165] on icon at bounding box center [96, 171] width 11 height 11
type textarea "Antique bags are a testament to the culture and artistry of their time. They em…"
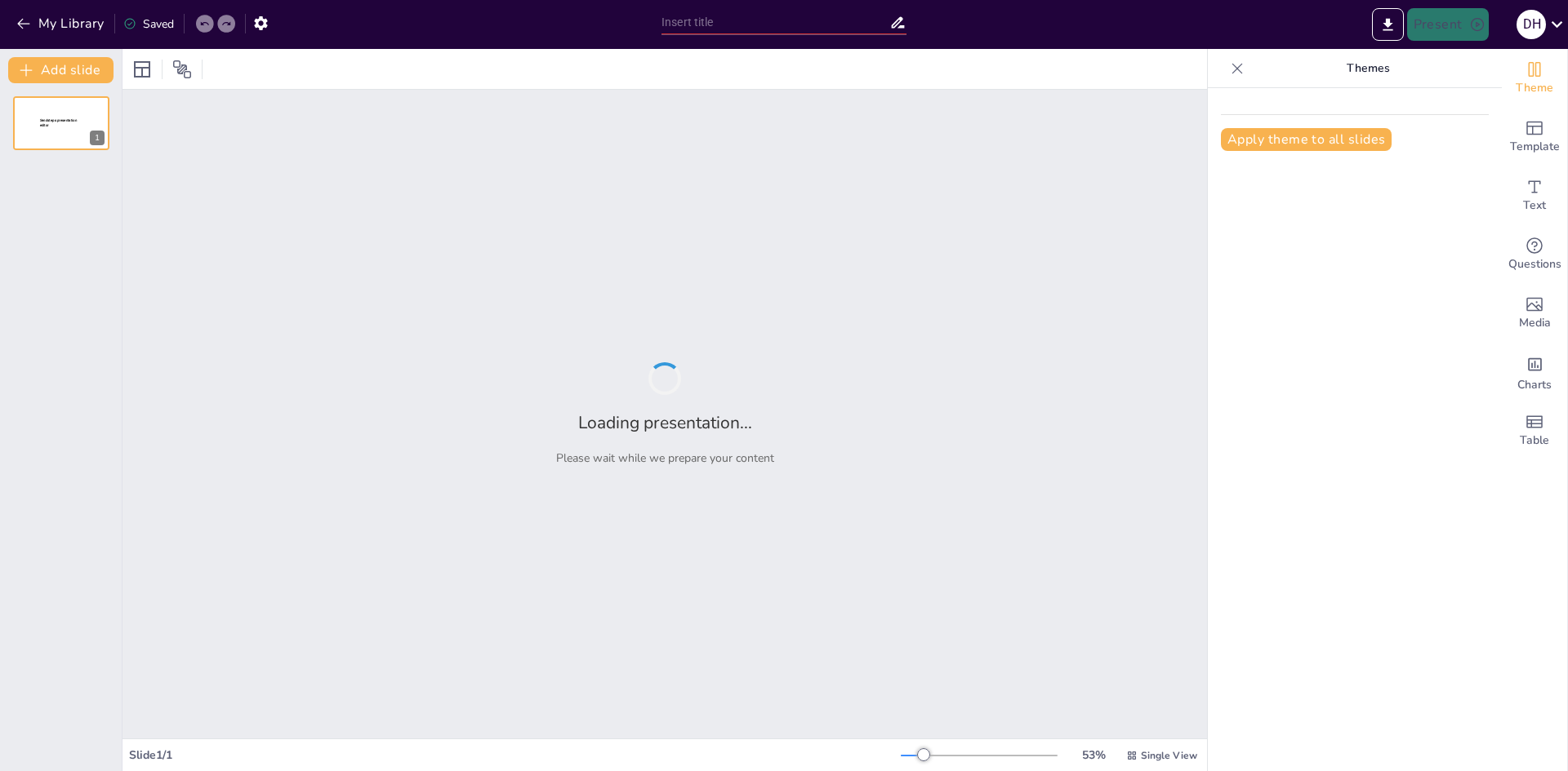
type input "Bags with a Story: Exploring Antique Treasures"
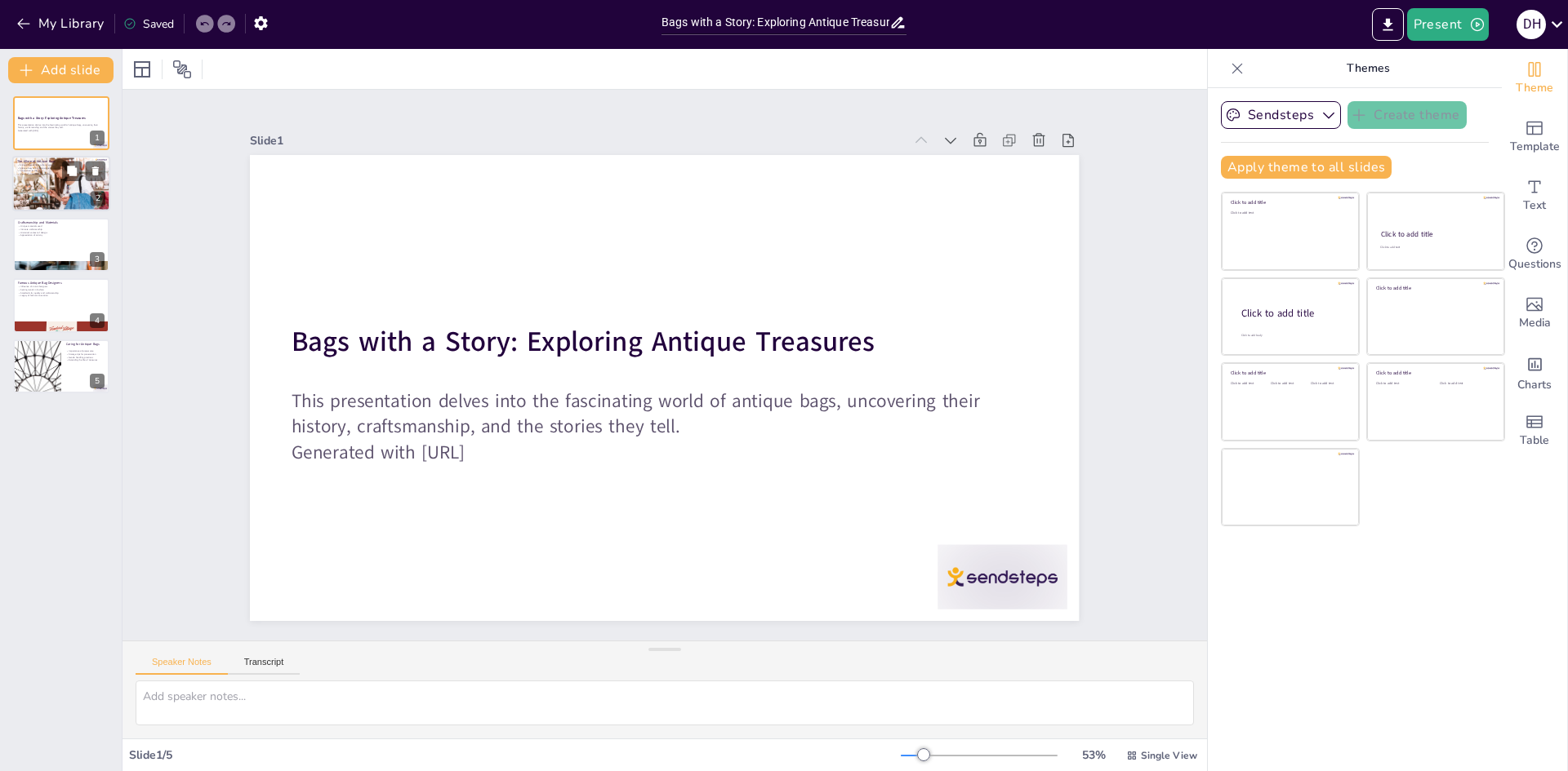
click at [46, 189] on div at bounding box center [61, 184] width 98 height 65
type textarea "Antique bags are a testament to the culture and artistry of their time. They em…"
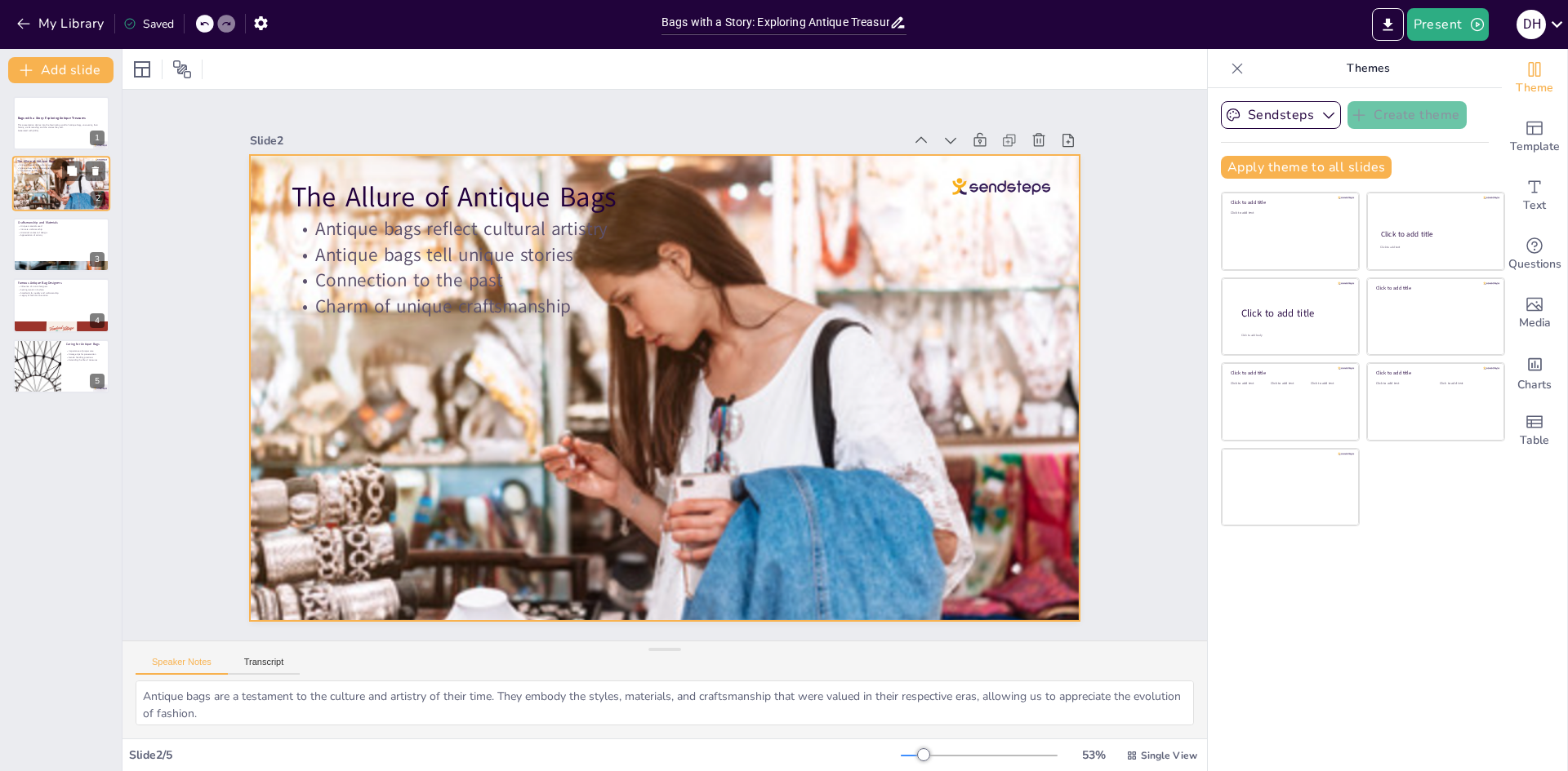
click at [78, 196] on div at bounding box center [61, 184] width 98 height 65
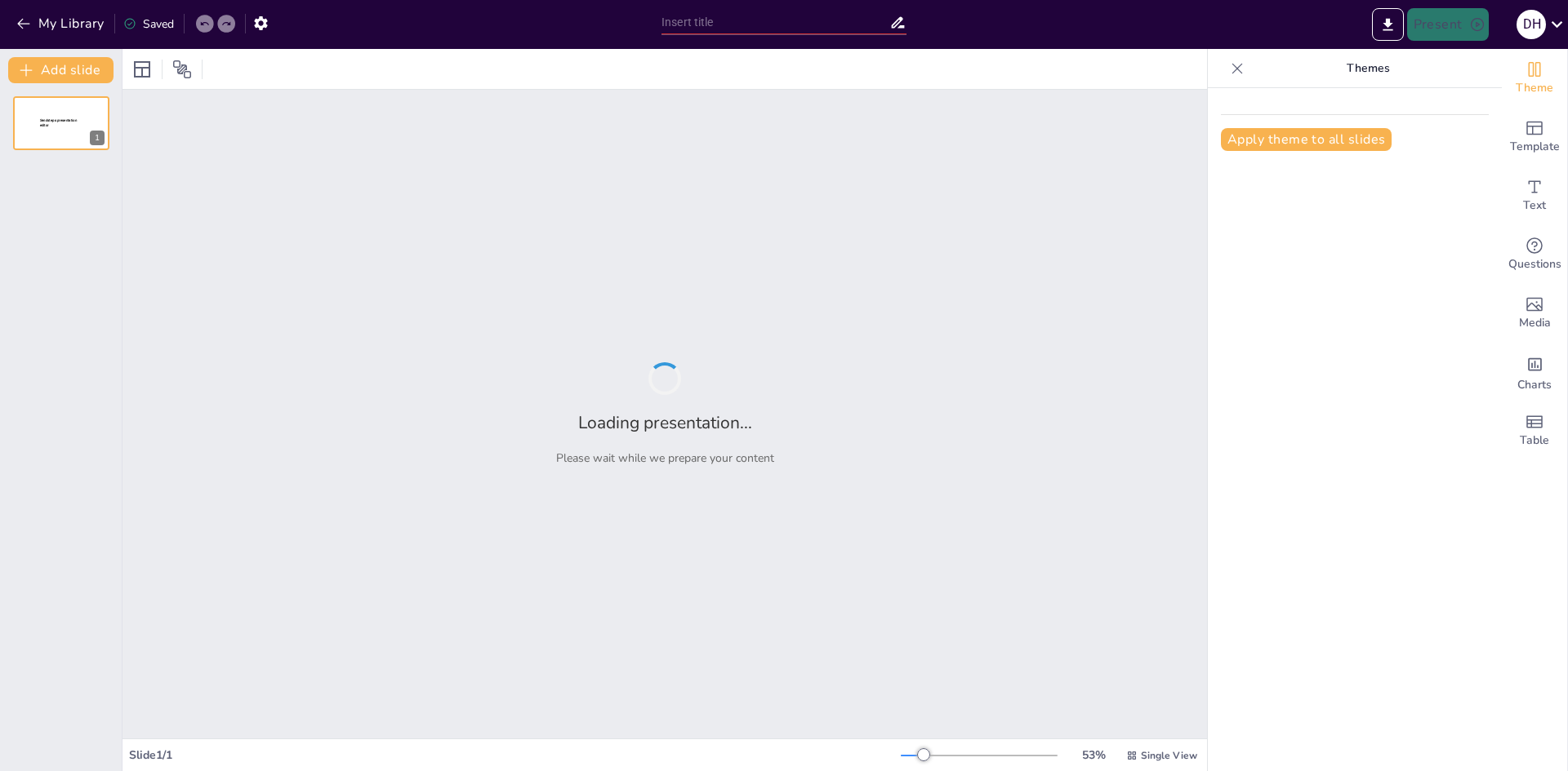
type input "Bags with a Story: Exploring Antique Treasures"
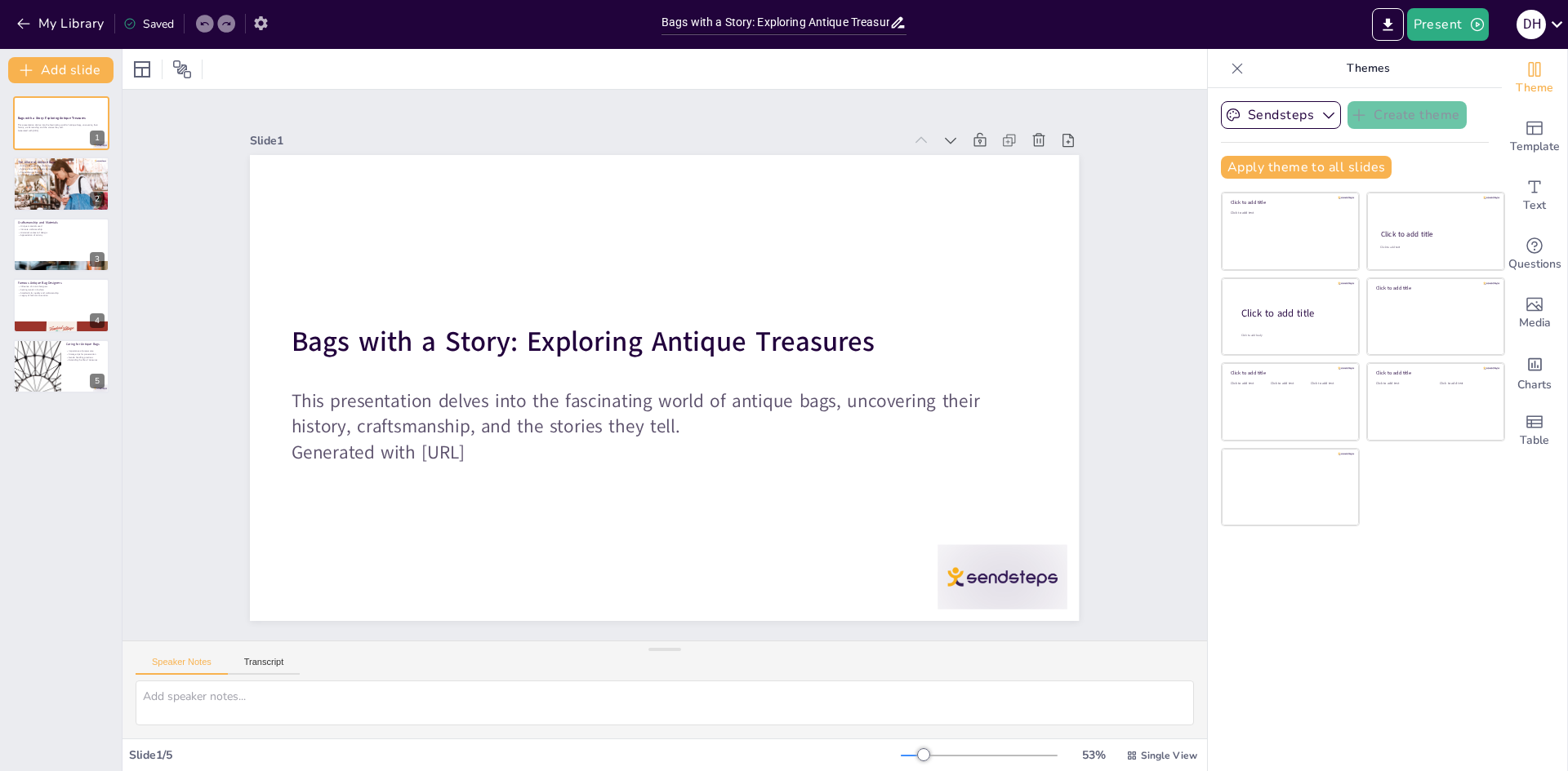
click at [252, 16] on button "button" at bounding box center [261, 23] width 30 height 29
click at [272, 22] on button "button" at bounding box center [261, 23] width 30 height 29
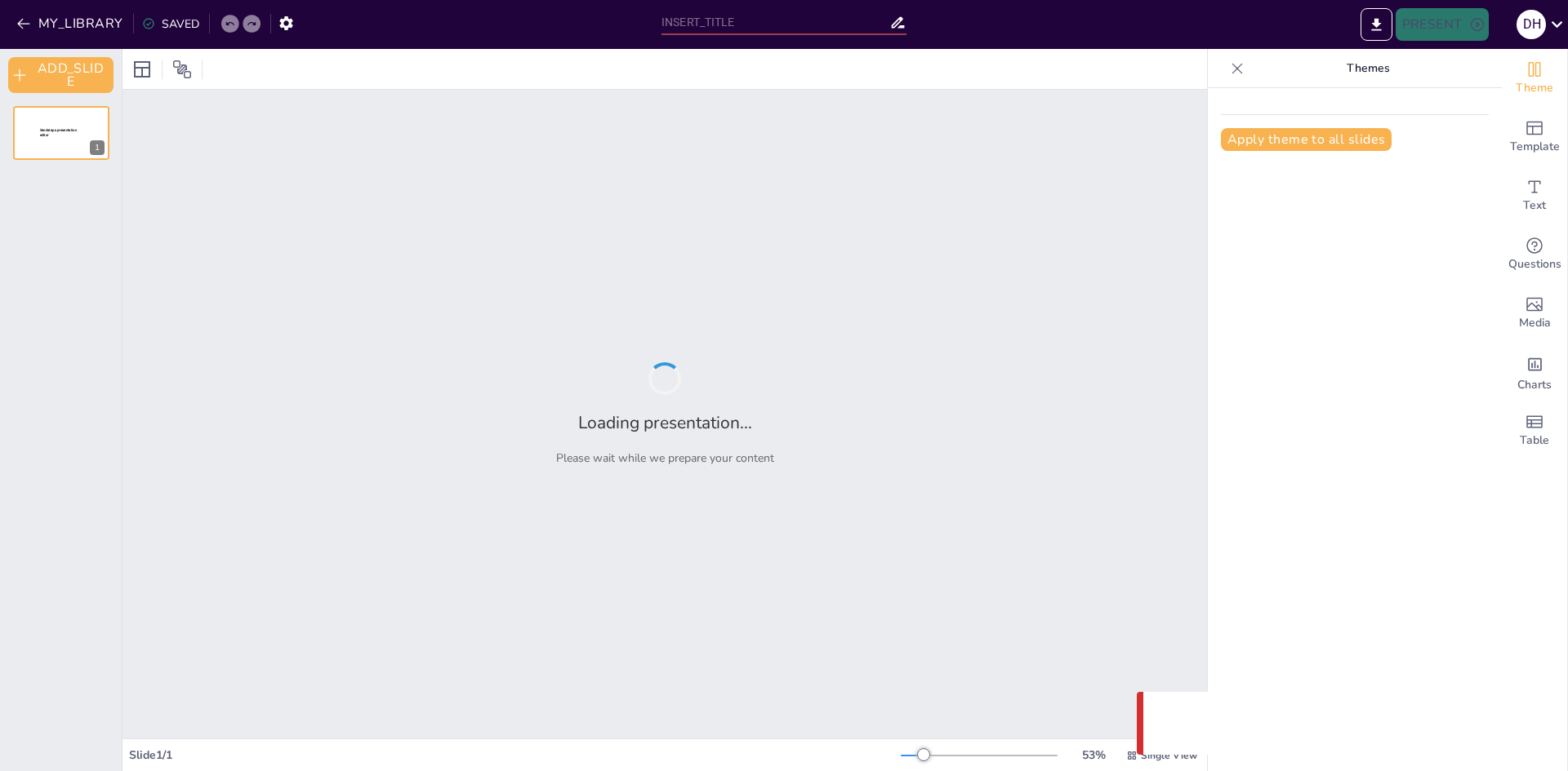
type input "Bags with a Story: Exploring Antique Treasures"
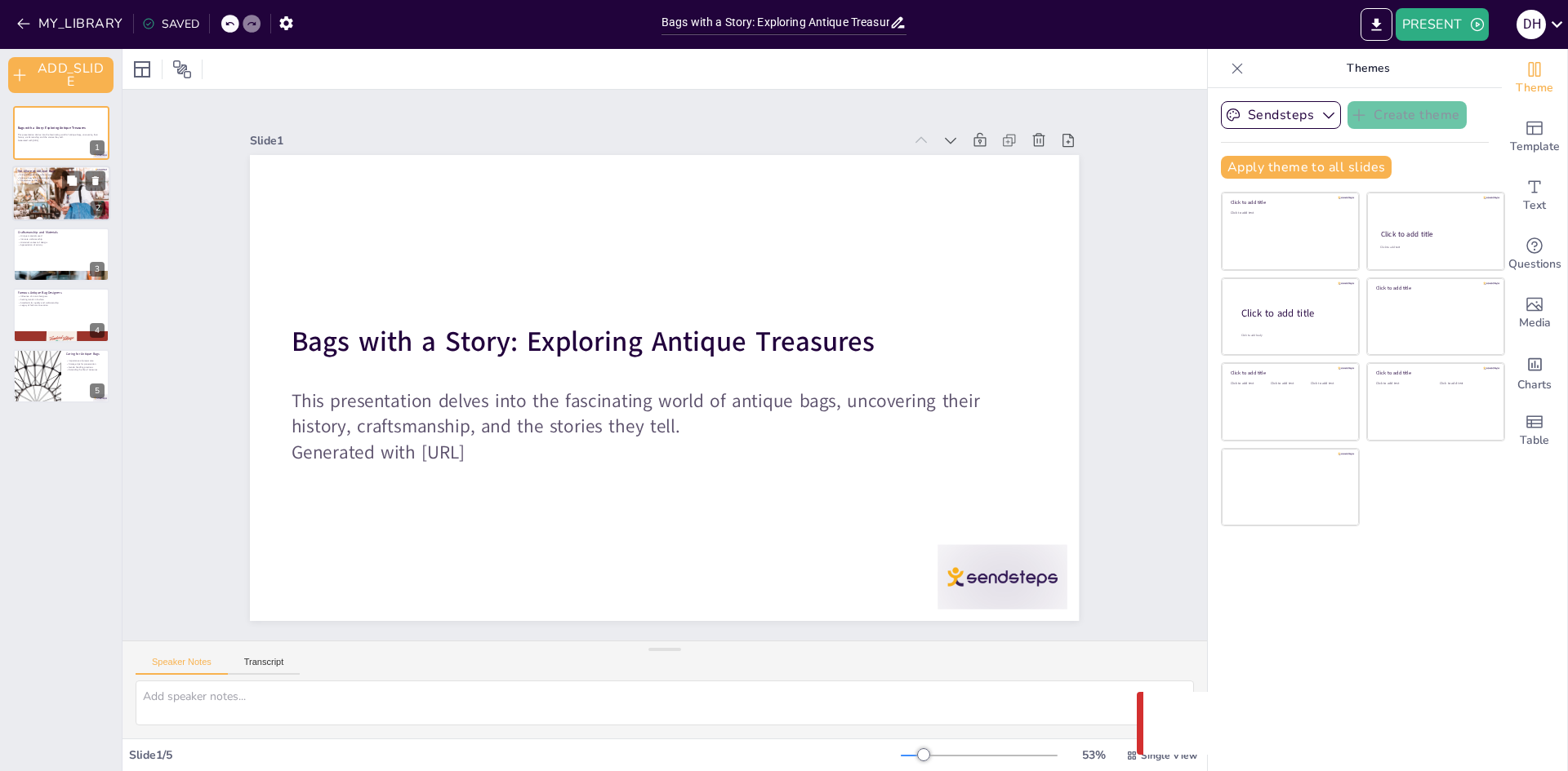
click at [34, 200] on div at bounding box center [61, 193] width 98 height 65
type textarea "Antique bags are a testament to the culture and artistry of their time. They em…"
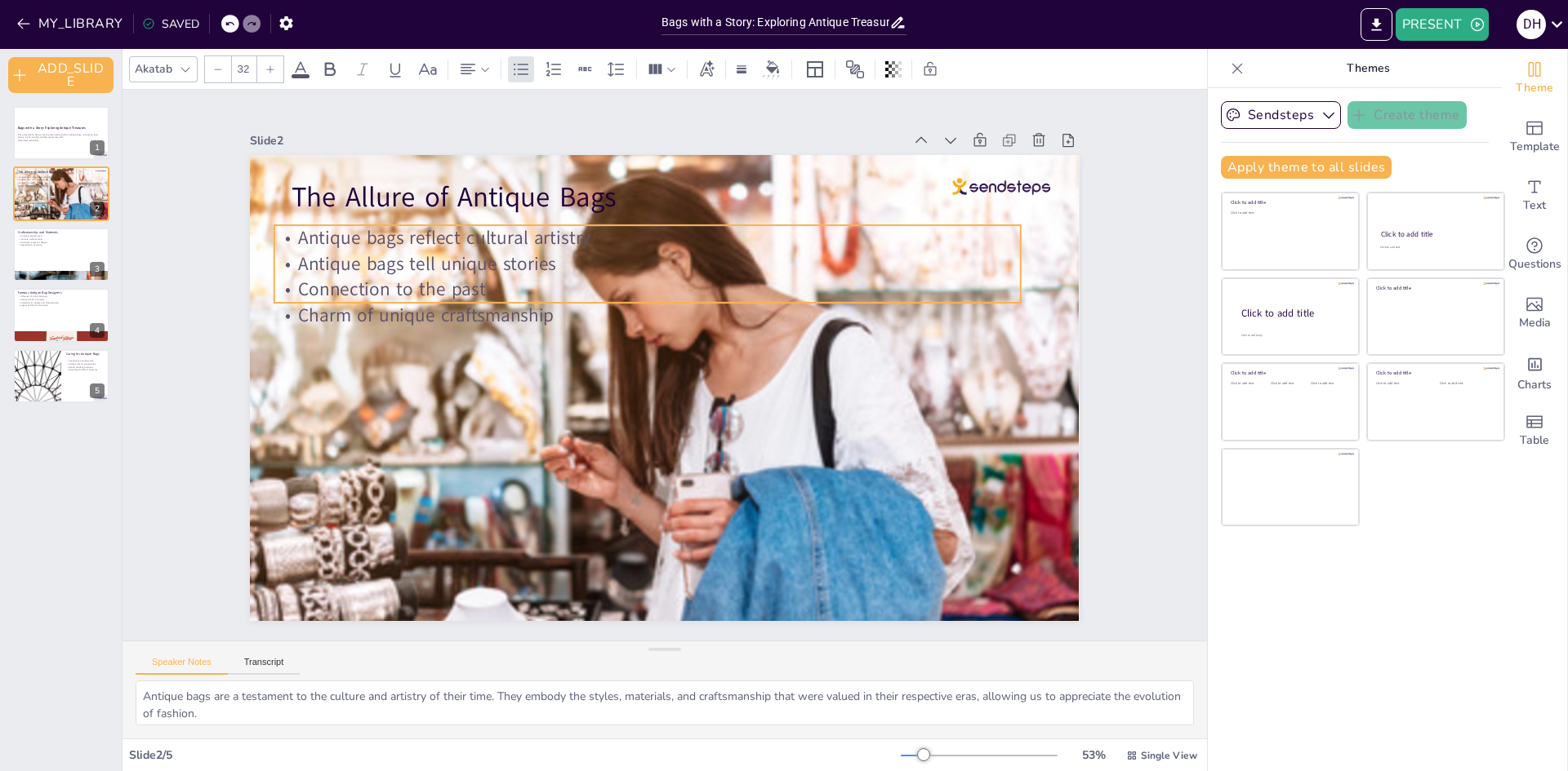
drag, startPoint x: 350, startPoint y: 301, endPoint x: 334, endPoint y: 310, distance: 18.4
click at [334, 310] on p "Charm of unique craftsmanship" at bounding box center [658, 313] width 735 height 180
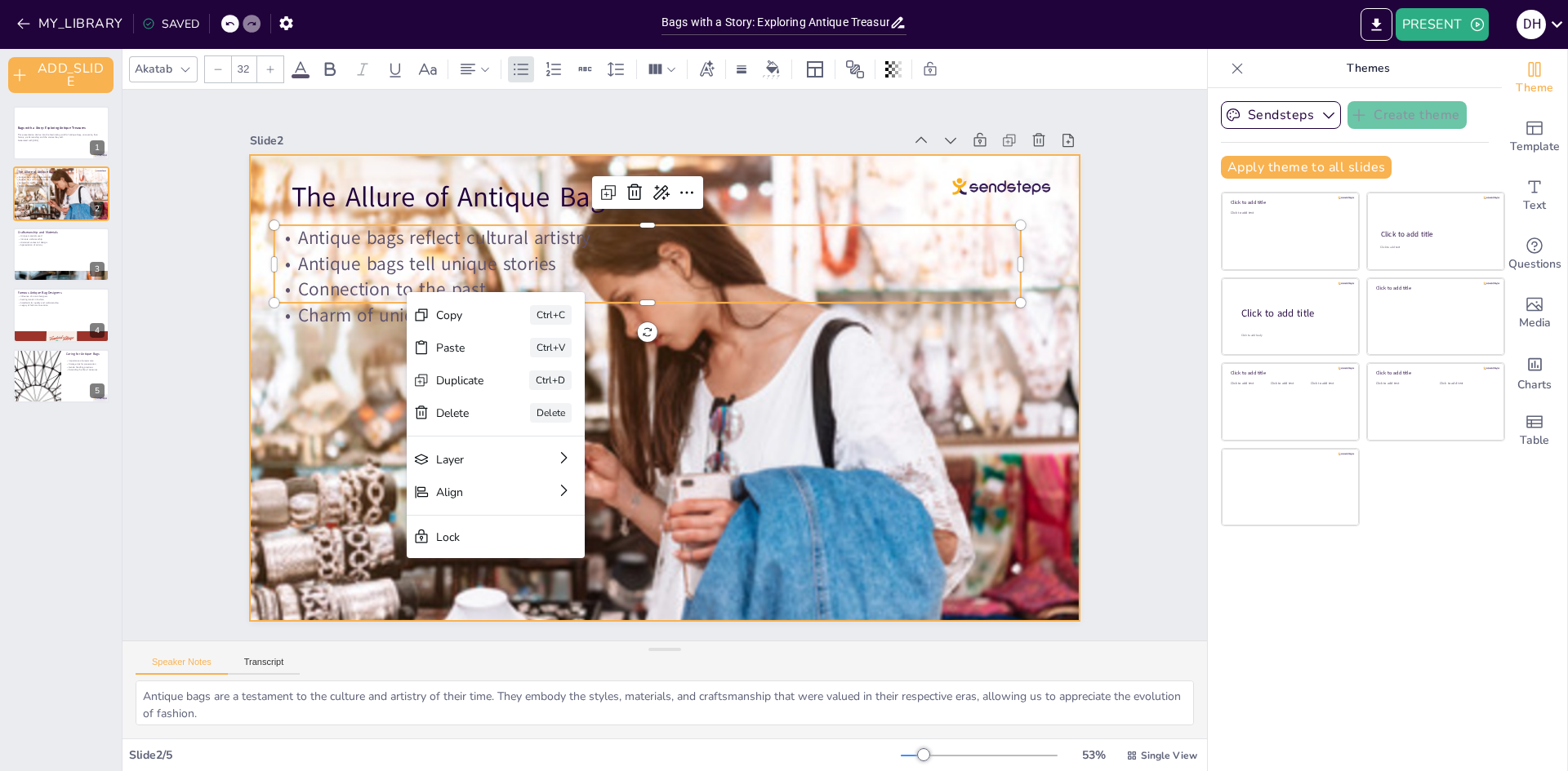
click at [799, 455] on div at bounding box center [651, 384] width 989 height 925
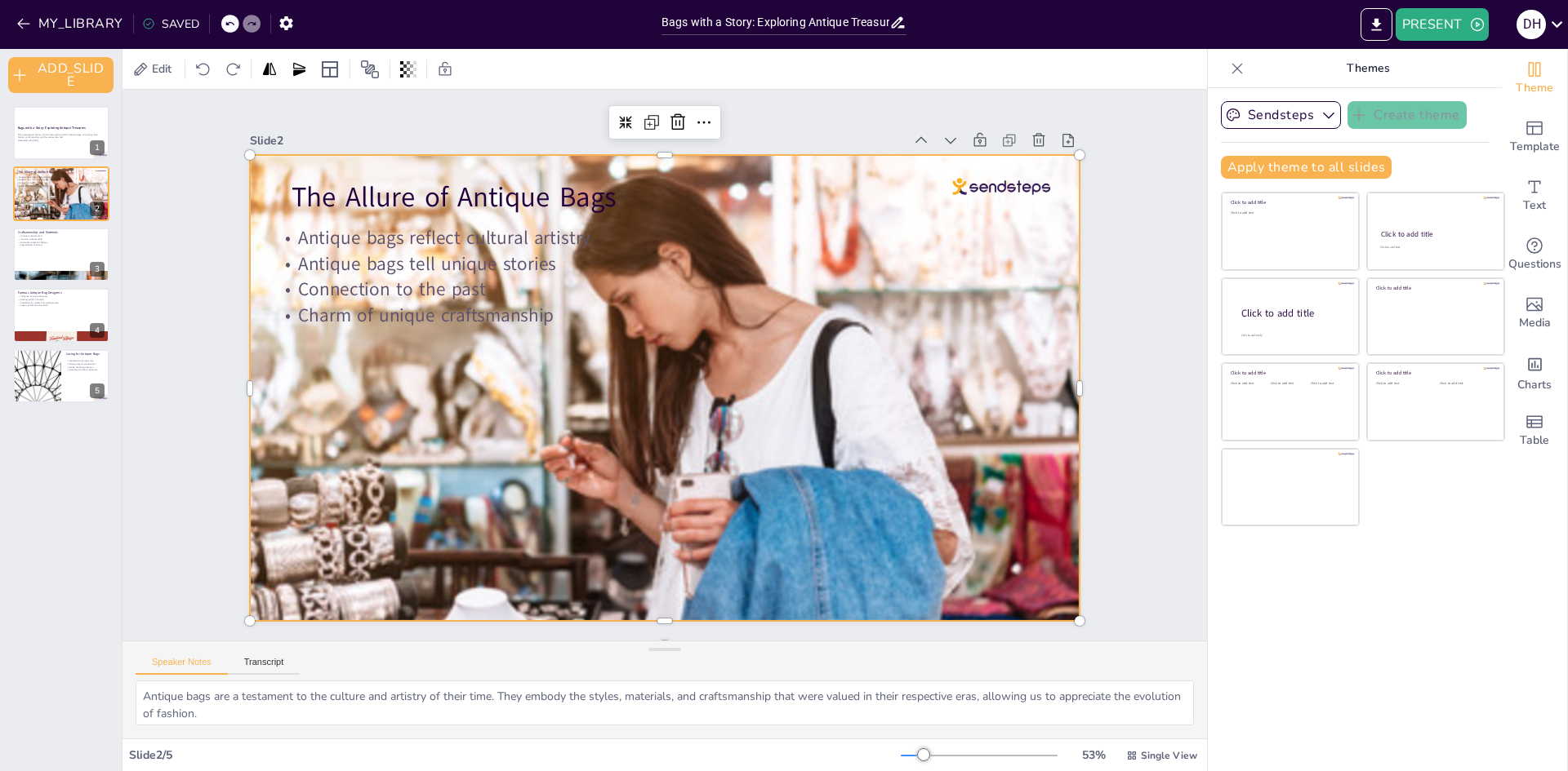
click at [1282, 655] on div "Sendsteps Create theme Apply theme to all slides Click to add title Click to ad…" at bounding box center [1355, 430] width 294 height 684
click at [35, 33] on button "MY_LIBRARY" at bounding box center [70, 23] width 117 height 26
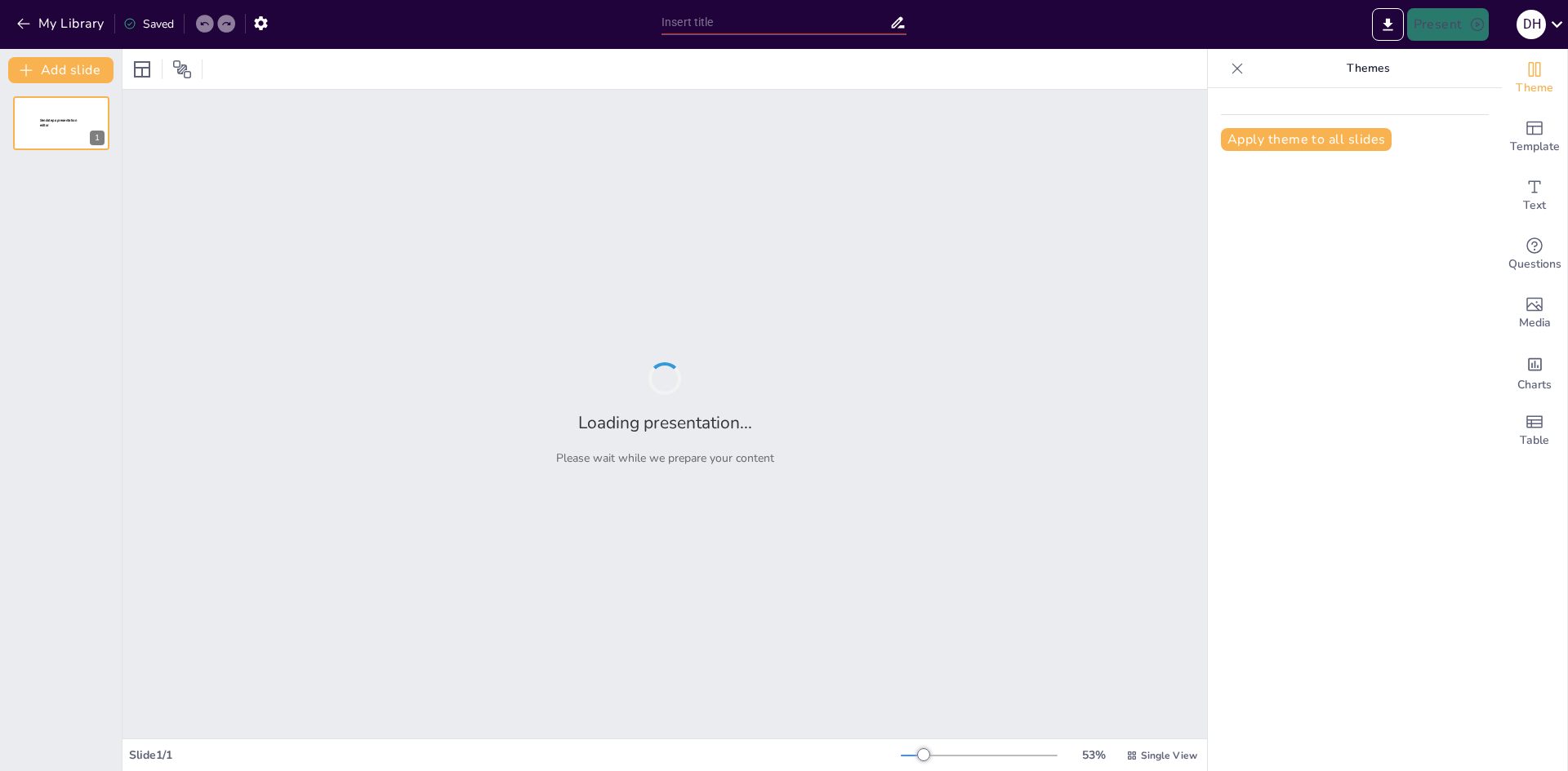
type input "El Encanto de los Bolsos Vintage: Historia y Tendencias"
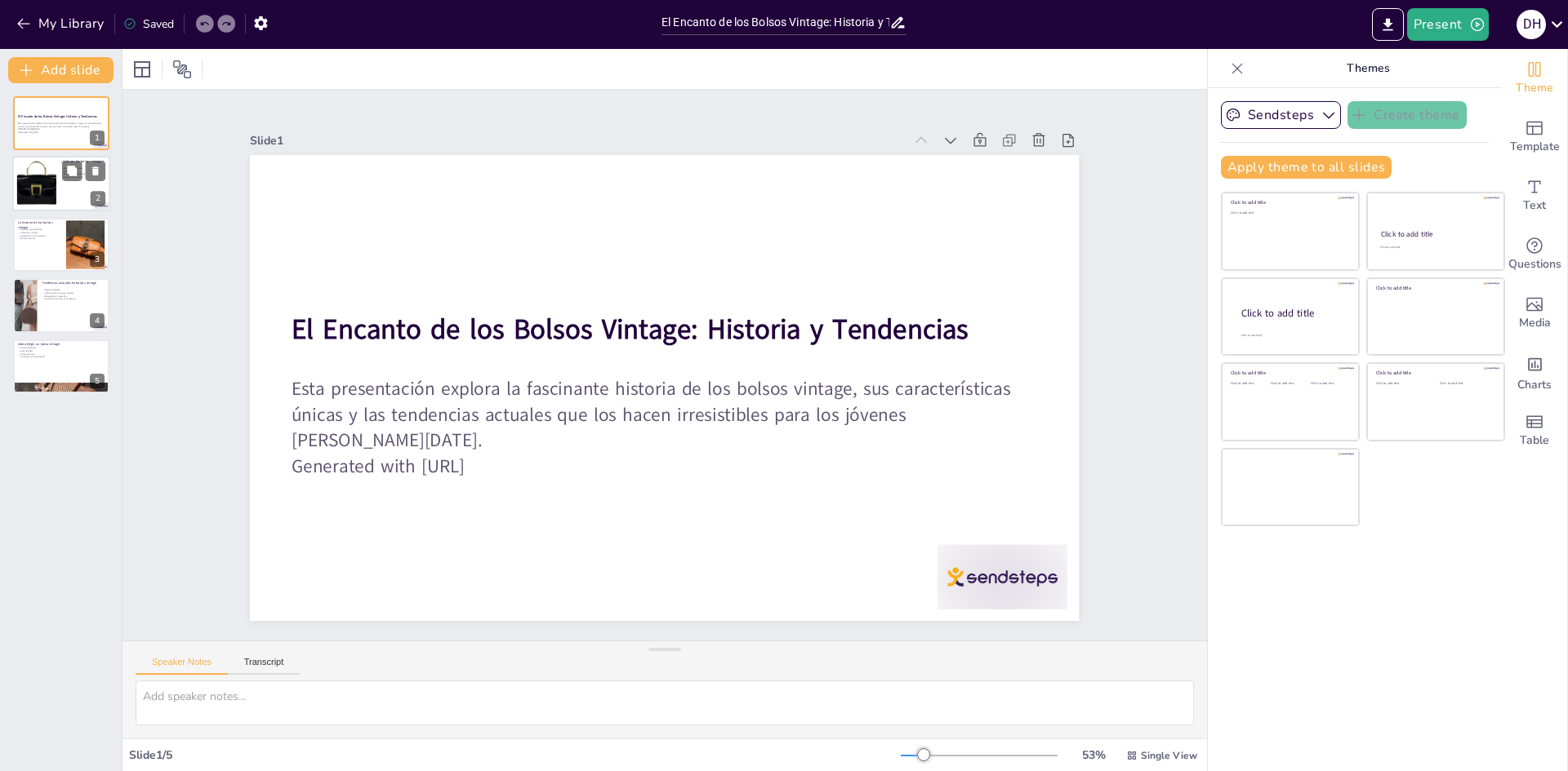
click at [41, 182] on div at bounding box center [37, 184] width 59 height 50
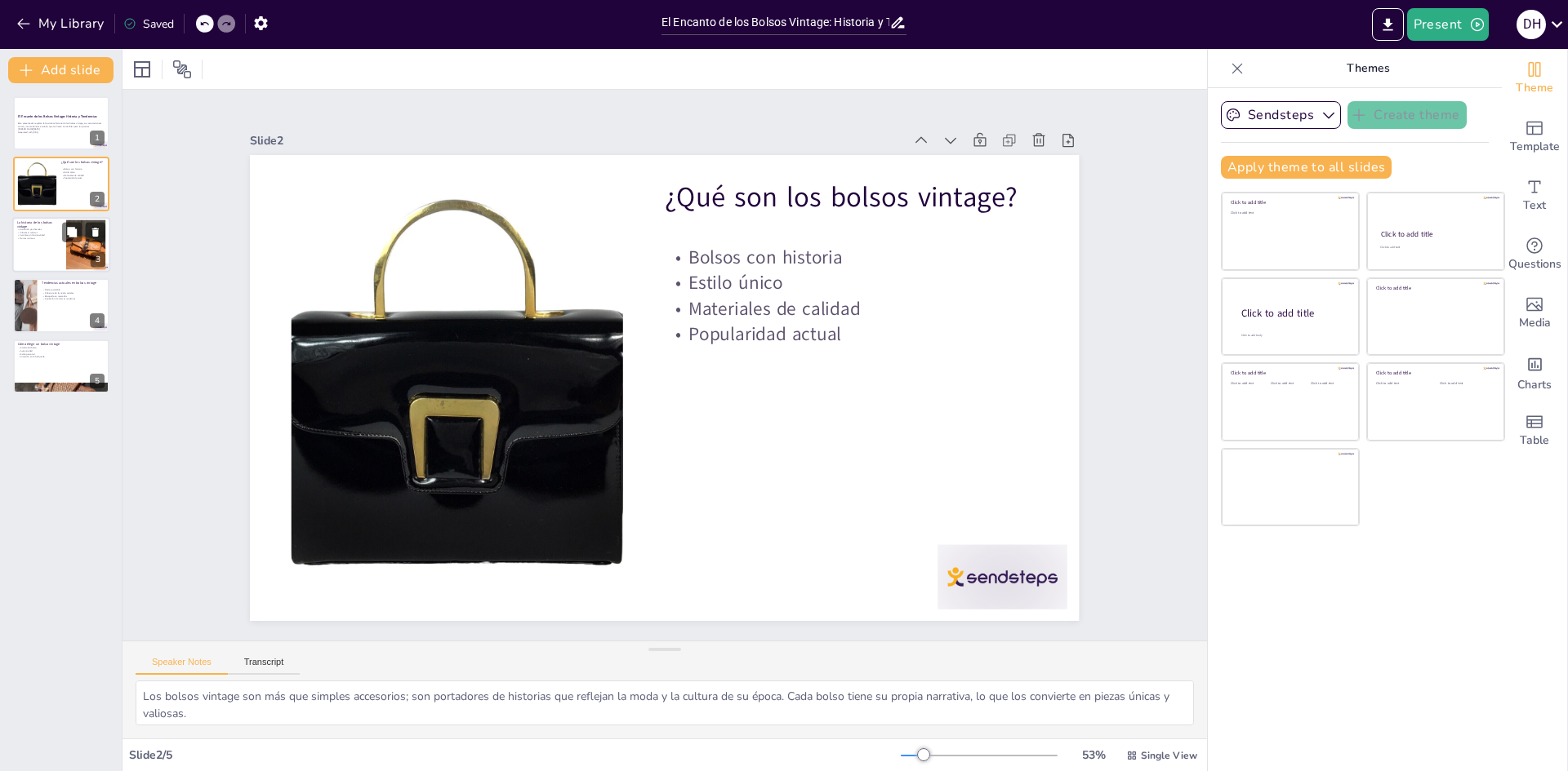
click at [47, 256] on div at bounding box center [61, 244] width 98 height 55
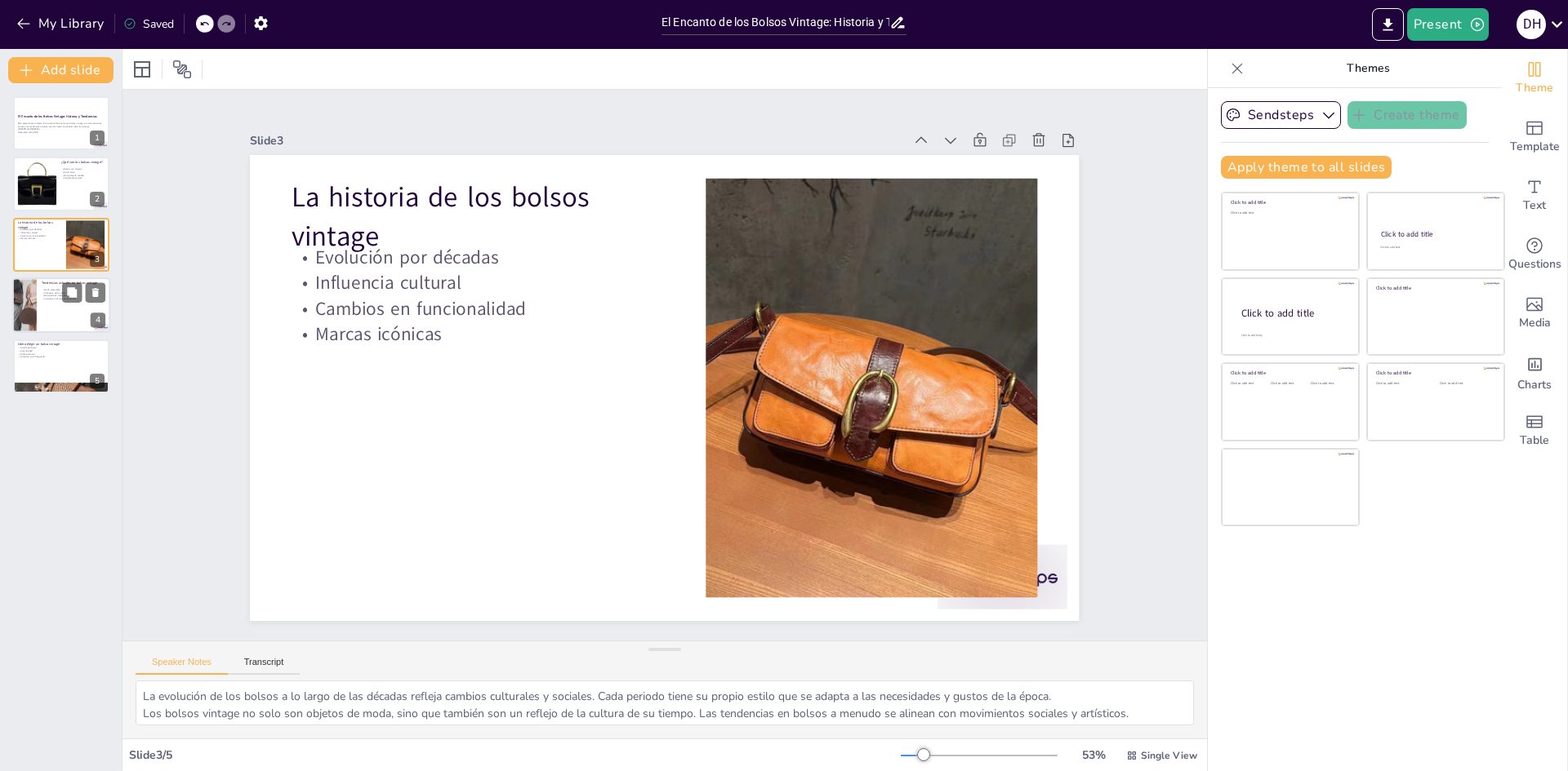
click at [14, 331] on div at bounding box center [23, 305] width 37 height 55
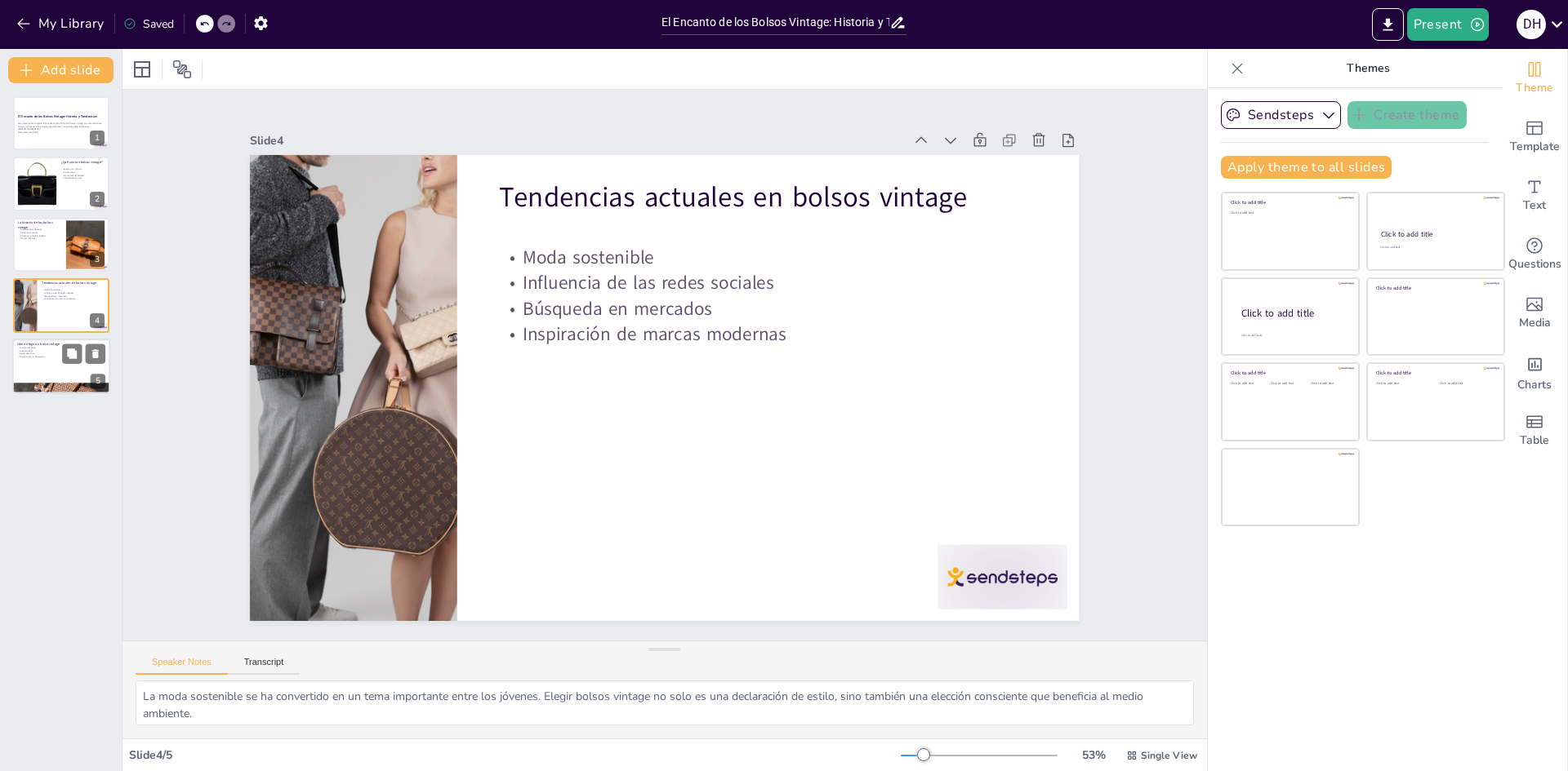
click at [73, 373] on div at bounding box center [61, 366] width 98 height 55
type textarea "El estado de un bolso vintage es crucial. Asegúrate de que no tenga daños signi…"
